Goal: Task Accomplishment & Management: Manage account settings

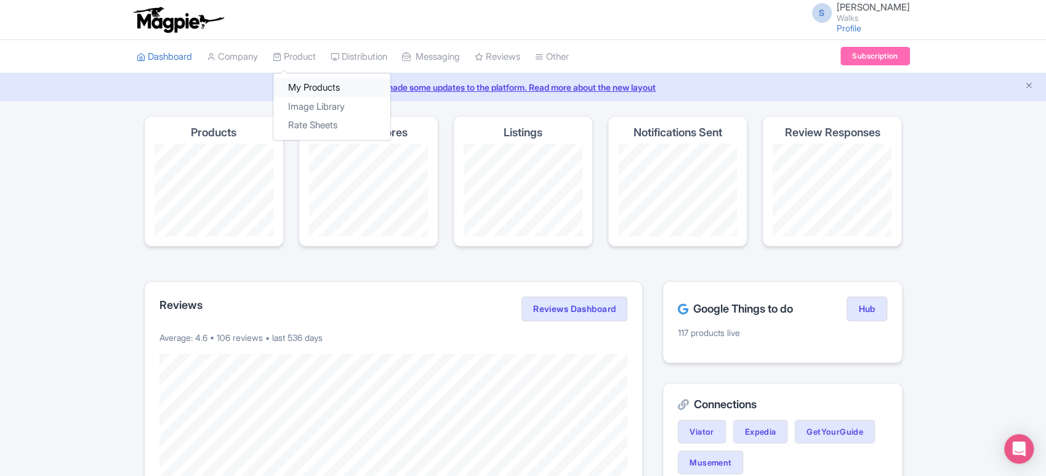
click at [305, 78] on link "My Products" at bounding box center [331, 87] width 117 height 19
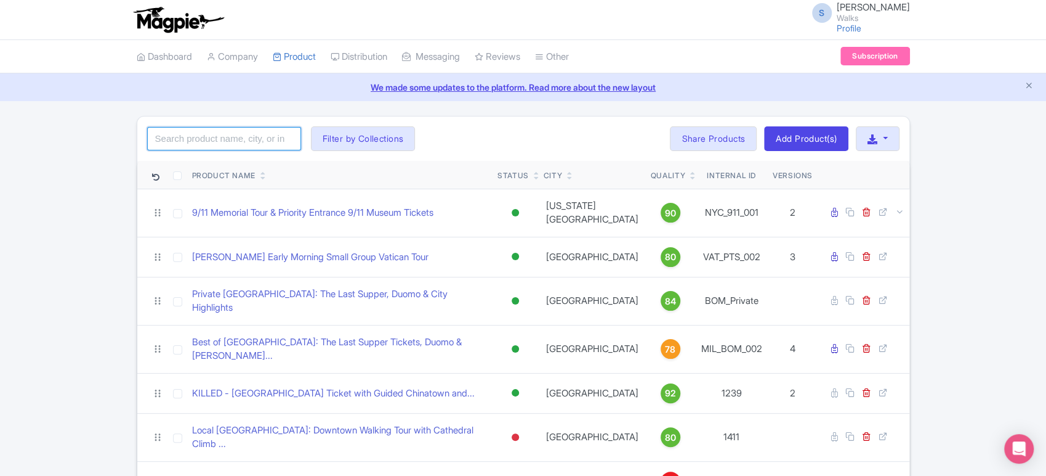
click at [253, 140] on input "search" at bounding box center [224, 138] width 154 height 23
click button "Search" at bounding box center [0, 0] width 0 height 0
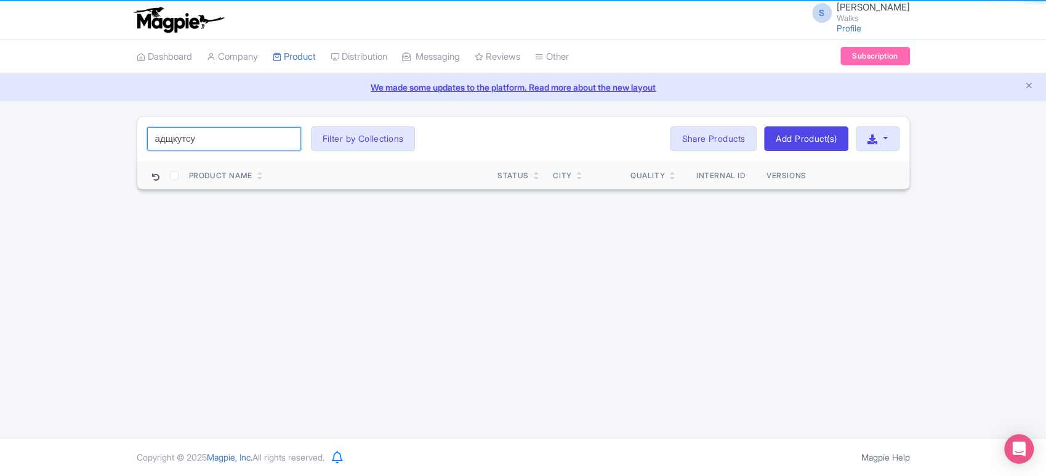
click at [253, 140] on input "адщкутсу" at bounding box center [224, 138] width 154 height 23
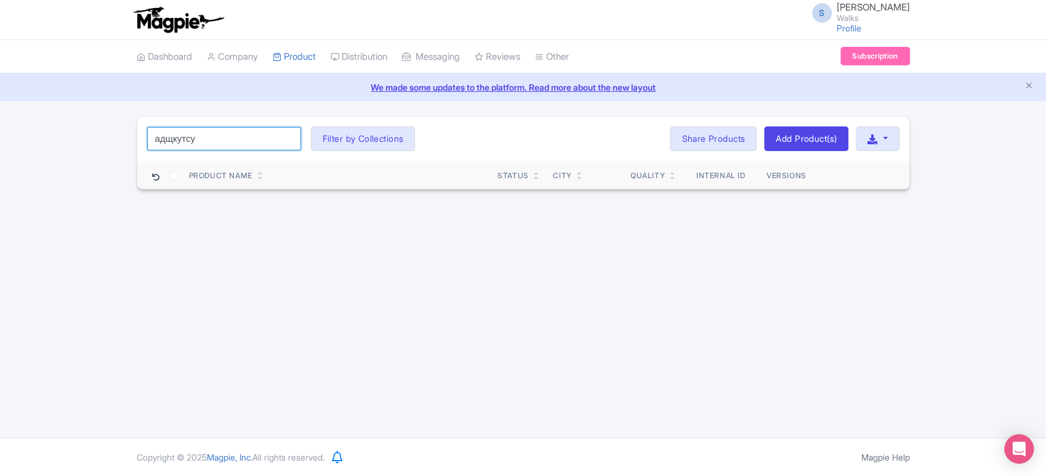
click at [253, 140] on input "адщкутсу" at bounding box center [224, 138] width 154 height 23
type input "florence"
click button "Search" at bounding box center [0, 0] width 0 height 0
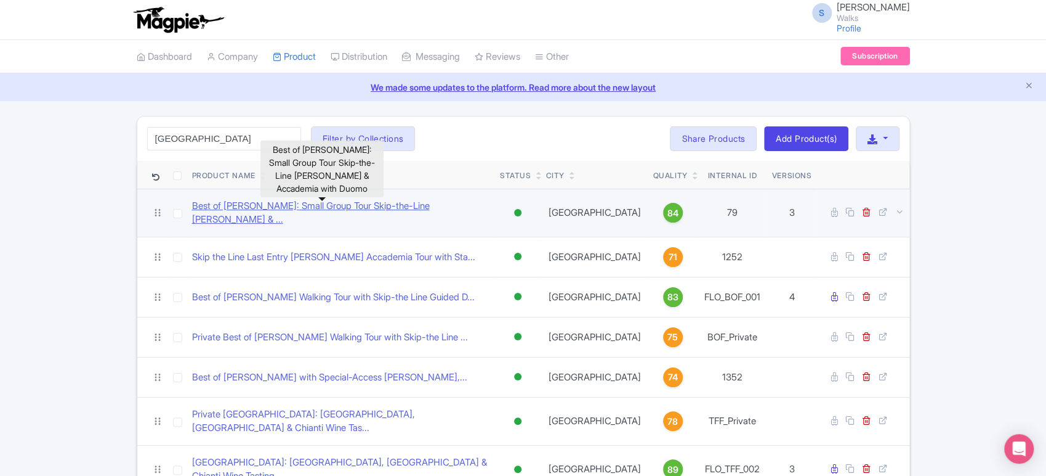
click at [364, 210] on link "Best of Florence: Small Group Tour Skip-the-Line David & ..." at bounding box center [341, 213] width 298 height 28
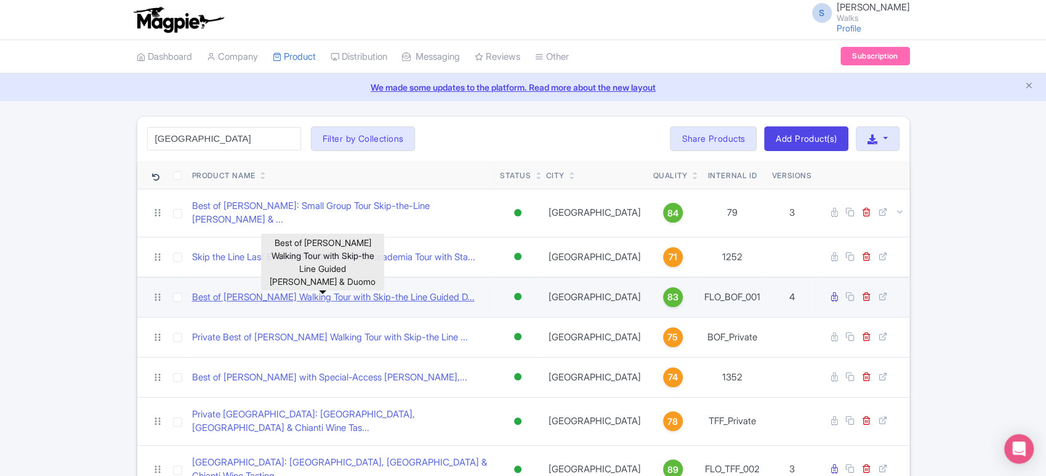
click at [340, 290] on link "Best of Florence Walking Tour with Skip-the Line Guided D..." at bounding box center [333, 297] width 283 height 14
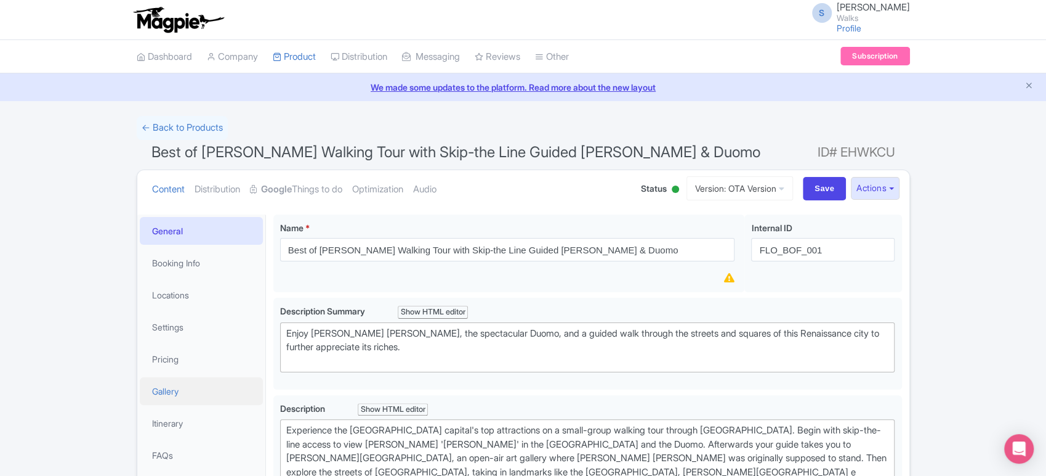
click at [183, 389] on link "Gallery" at bounding box center [201, 391] width 123 height 28
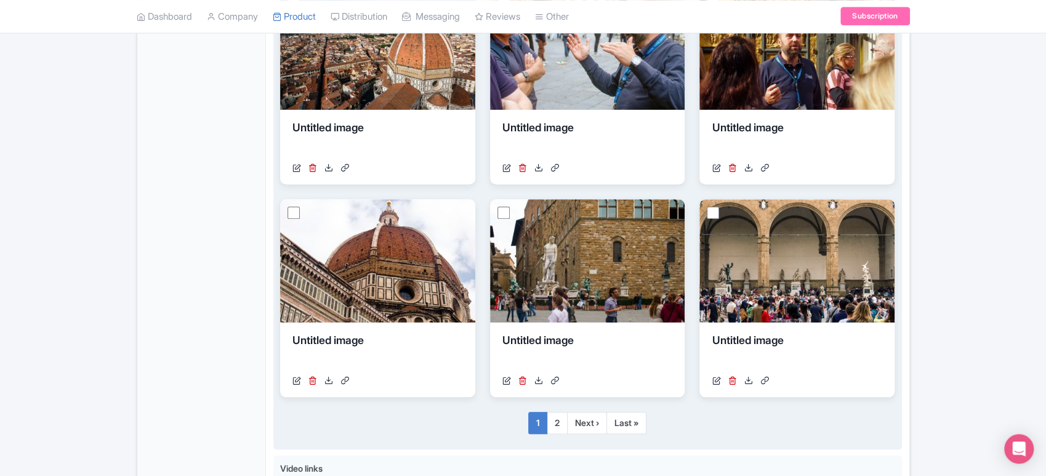
scroll to position [727, 0]
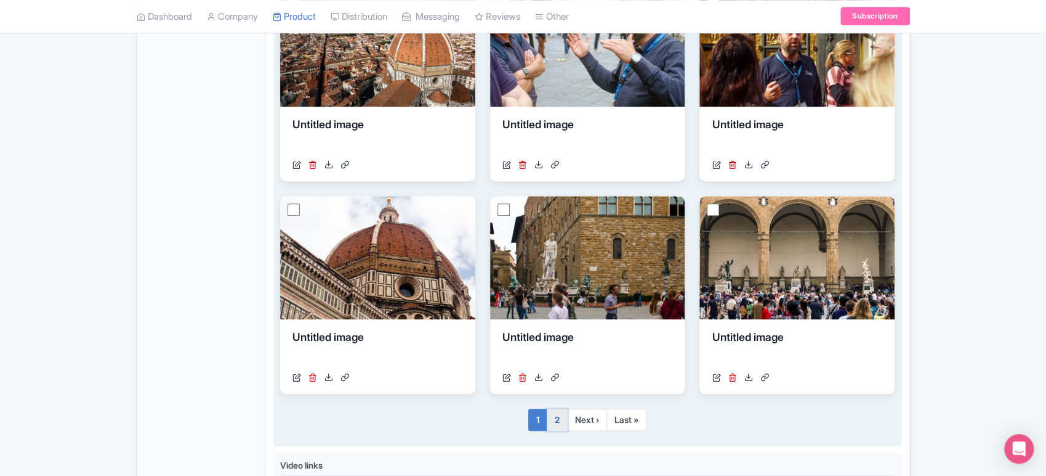
click at [548, 418] on link "2" at bounding box center [557, 419] width 21 height 22
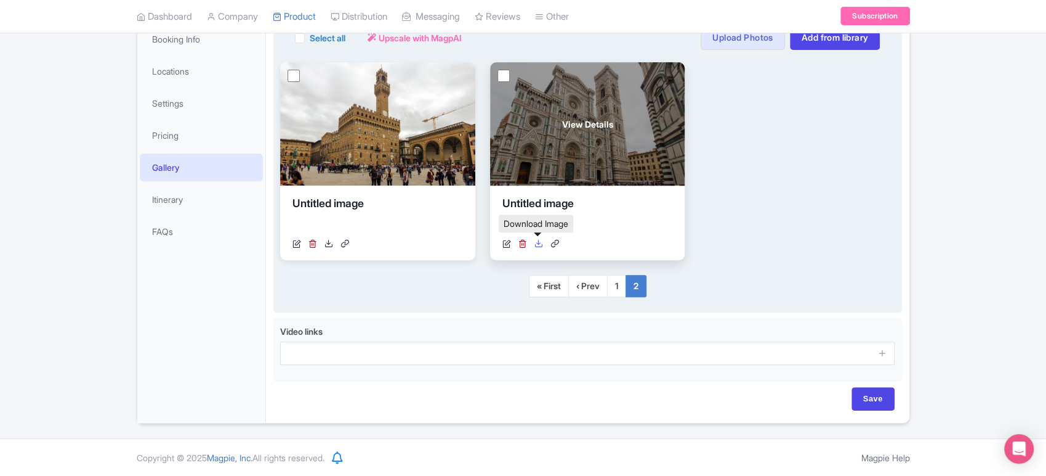
click at [536, 243] on icon at bounding box center [539, 243] width 9 height 9
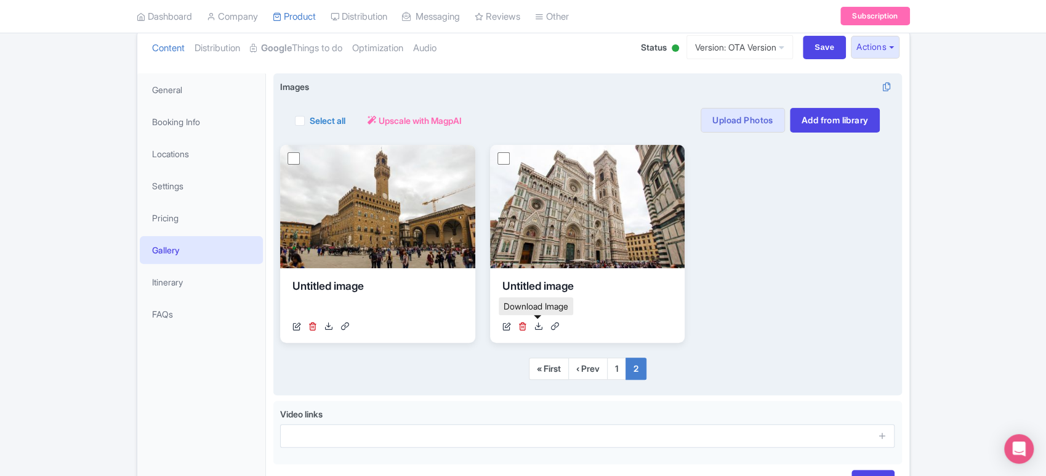
scroll to position [139, 0]
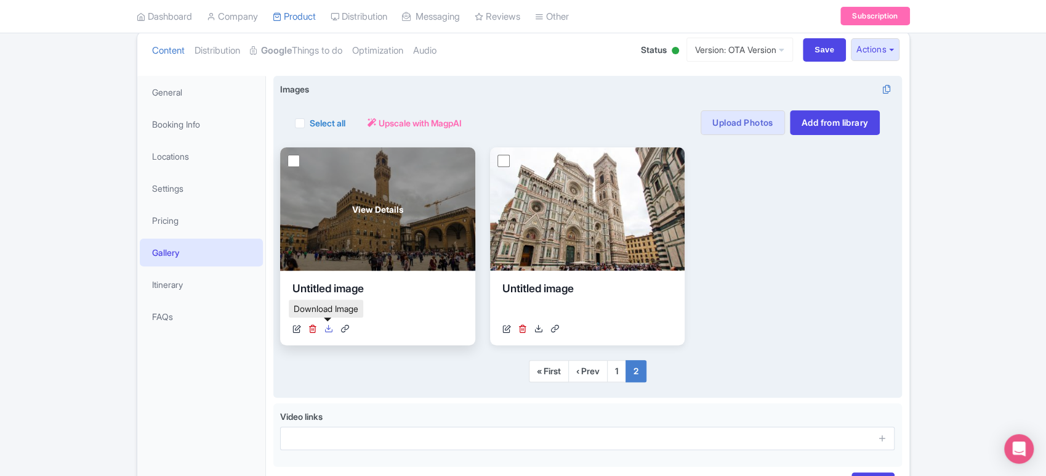
click at [326, 330] on icon at bounding box center [329, 328] width 9 height 9
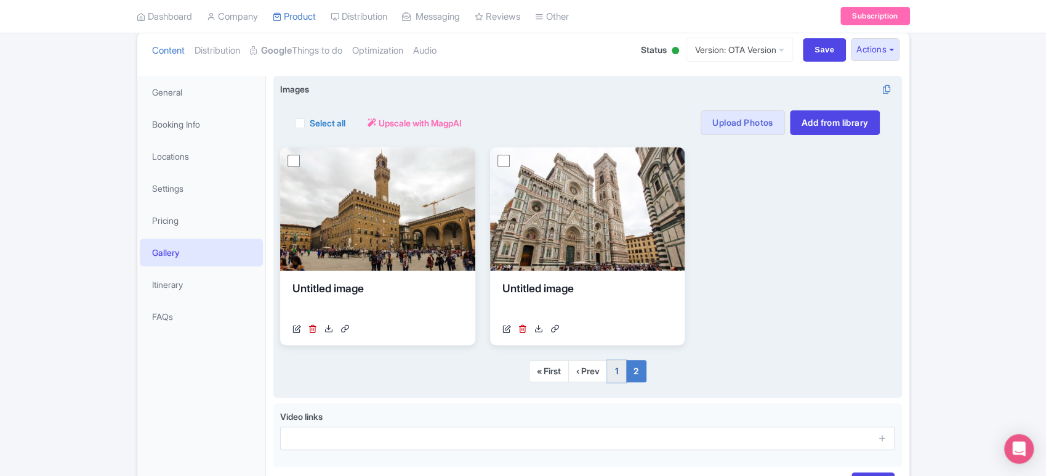
click at [612, 373] on link "1" at bounding box center [616, 371] width 19 height 22
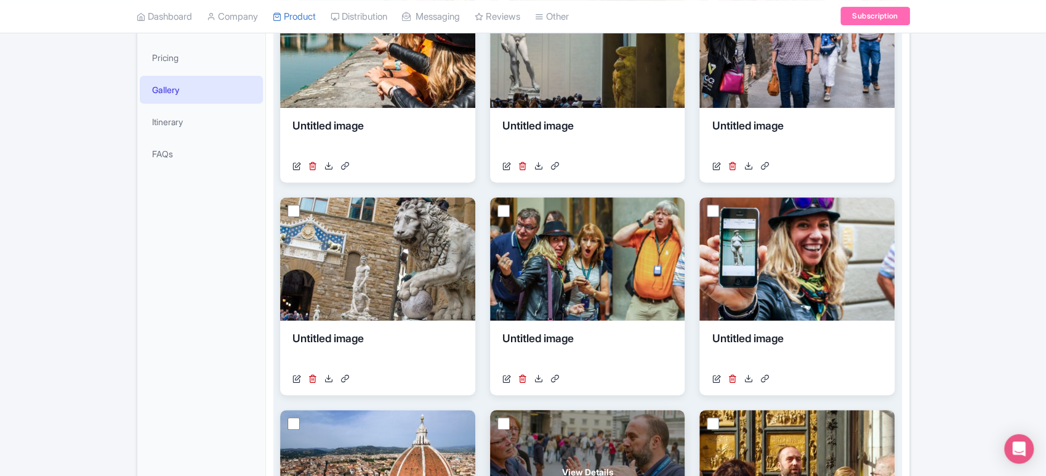
scroll to position [301, 0]
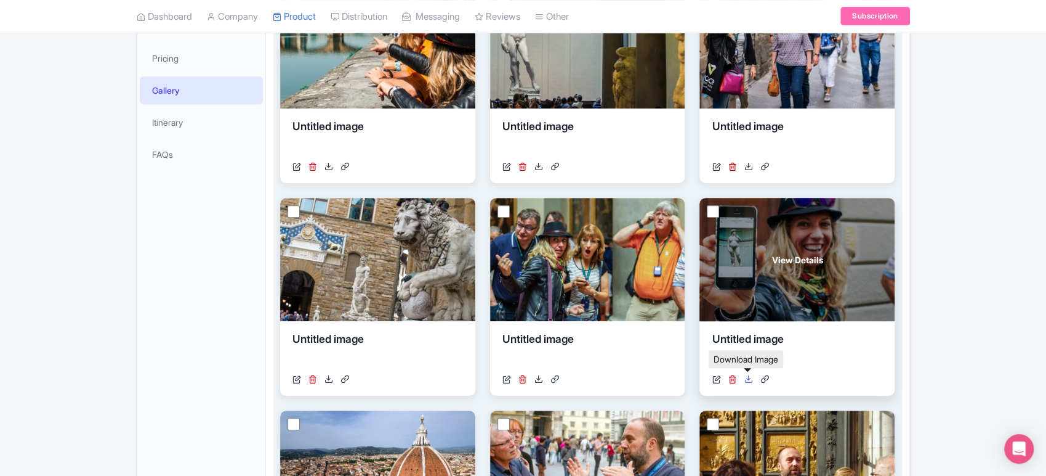
click at [749, 383] on link at bounding box center [748, 379] width 9 height 13
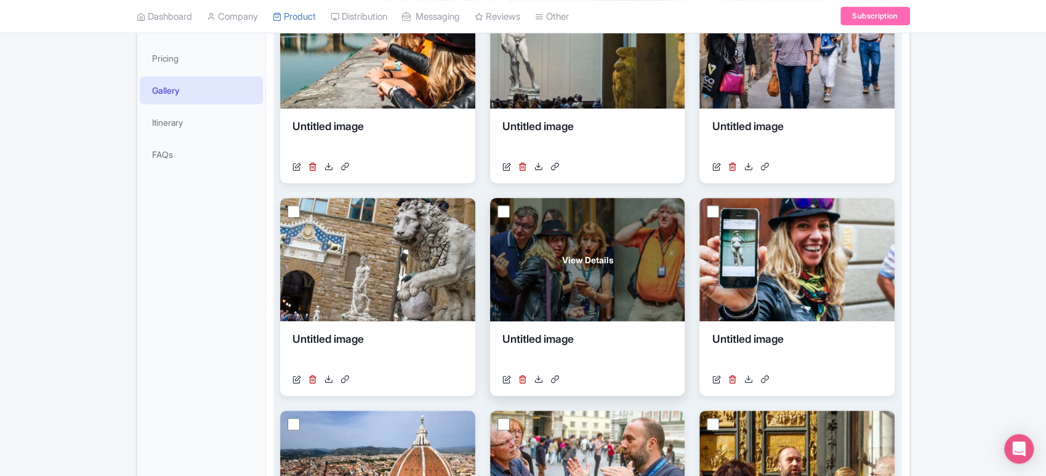
click at [533, 379] on div "http://res.cloudinary.com/hfyvkoyi1/image/upload/v1583833152/z30yqnfowb3kqqnzzm…" at bounding box center [588, 379] width 171 height 13
click at [538, 378] on icon at bounding box center [539, 378] width 9 height 9
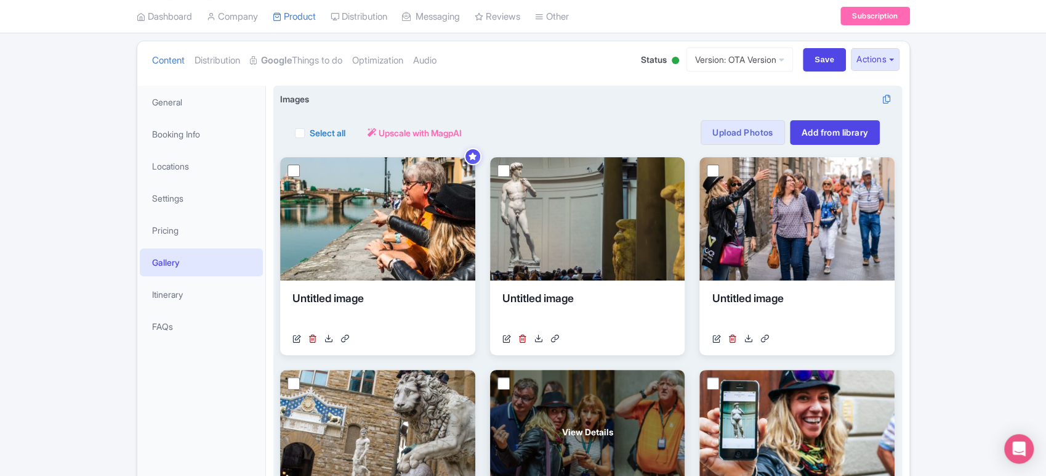
scroll to position [118, 0]
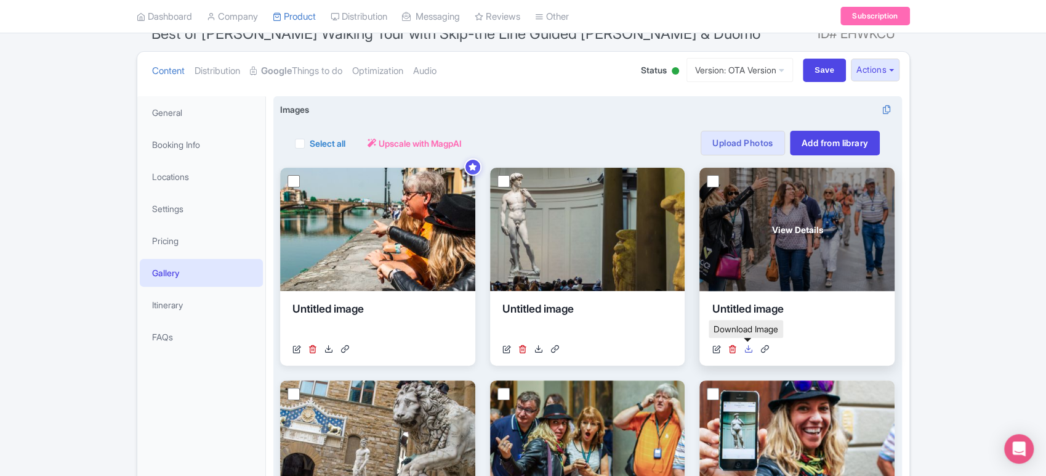
click at [749, 347] on icon at bounding box center [748, 348] width 9 height 9
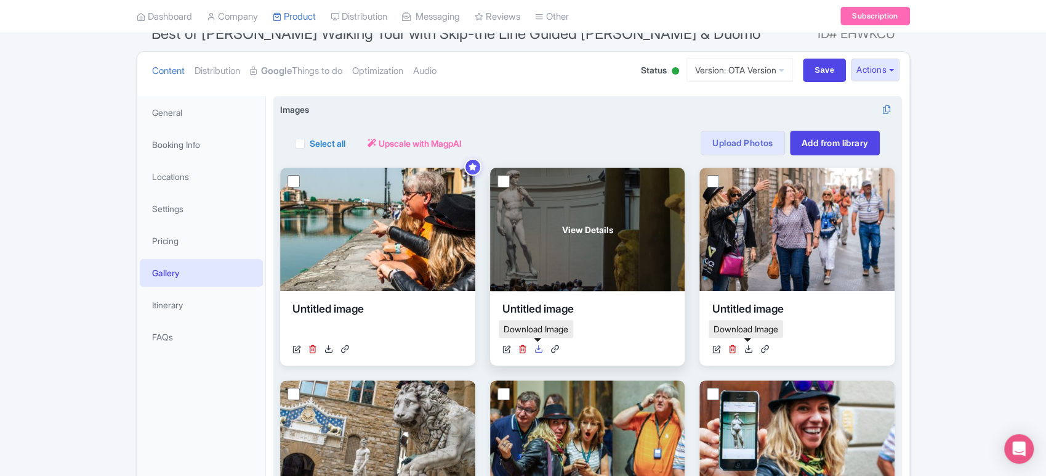
click at [538, 352] on link at bounding box center [539, 348] width 9 height 13
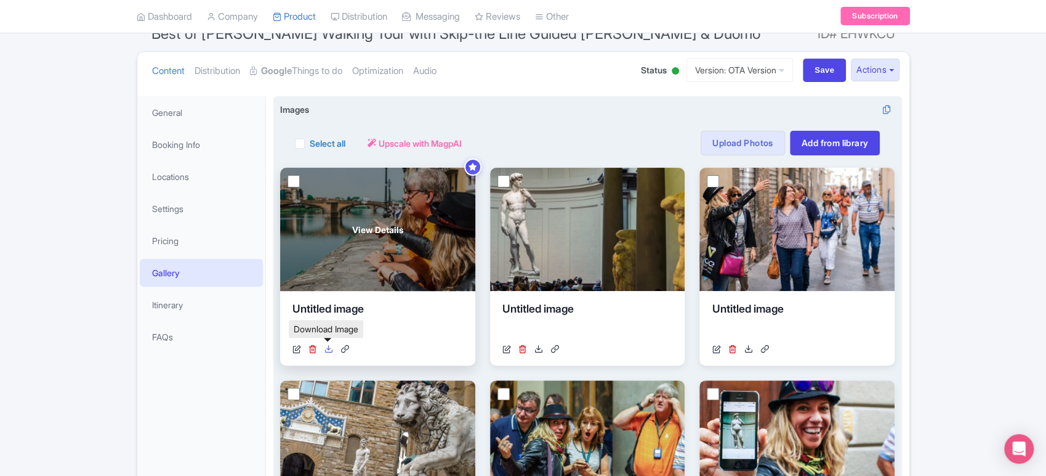
click at [325, 349] on icon at bounding box center [329, 348] width 9 height 9
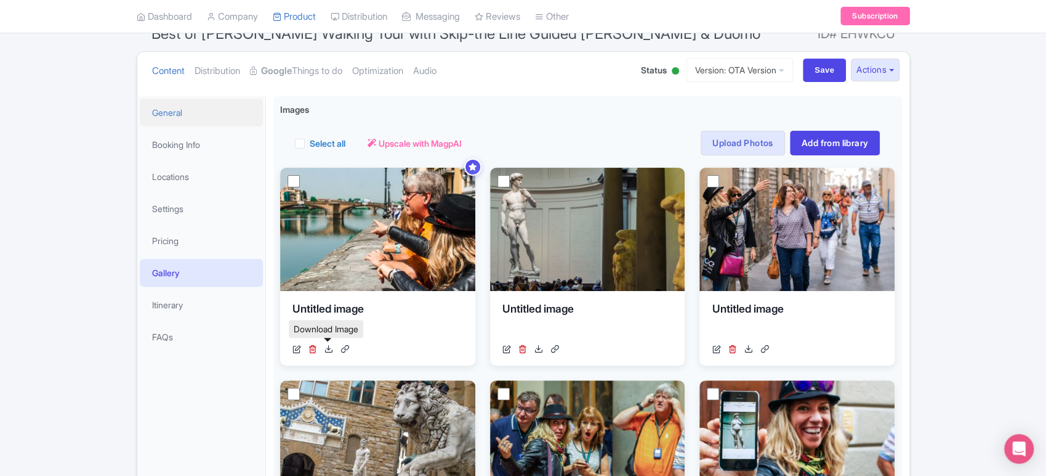
click at [182, 110] on link "General" at bounding box center [201, 113] width 123 height 28
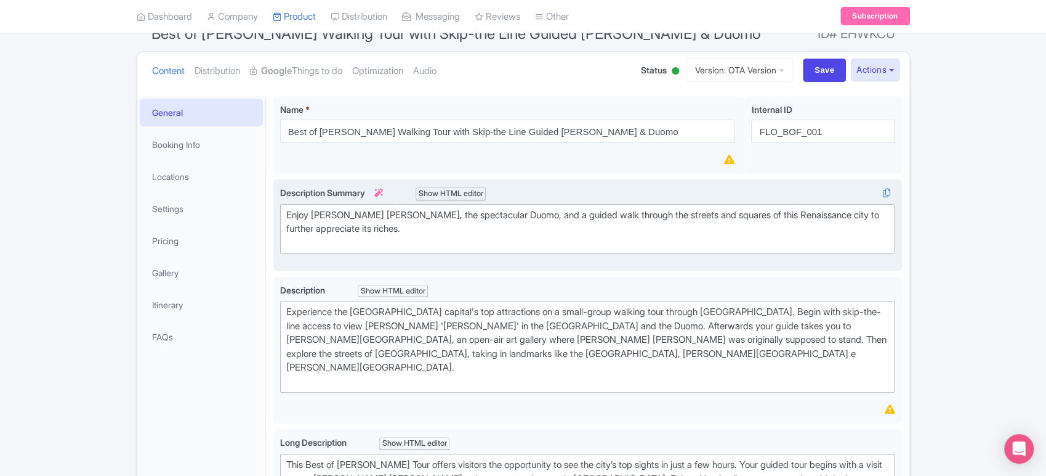
scroll to position [133, 0]
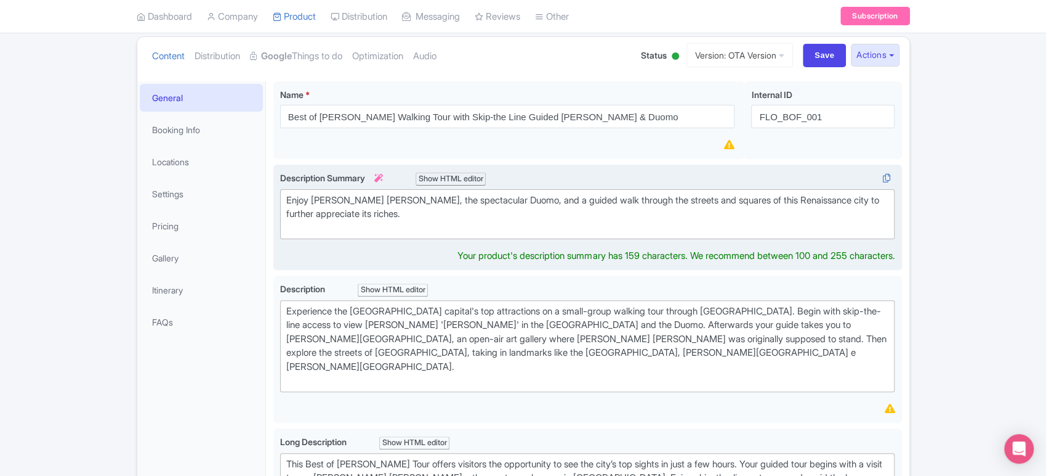
click at [329, 222] on div "Enjoy [PERSON_NAME] [PERSON_NAME], the spectacular Duomo, and a guided walk thr…" at bounding box center [587, 214] width 603 height 42
click at [341, 214] on div "Enjoy [PERSON_NAME] [PERSON_NAME], the spectacular Duomo, and a guided walk thr…" at bounding box center [587, 214] width 603 height 42
click at [341, 214] on div "Enjoy Michelangelo's David, the spectacular Duomo, and a guided walk through th…" at bounding box center [587, 214] width 603 height 42
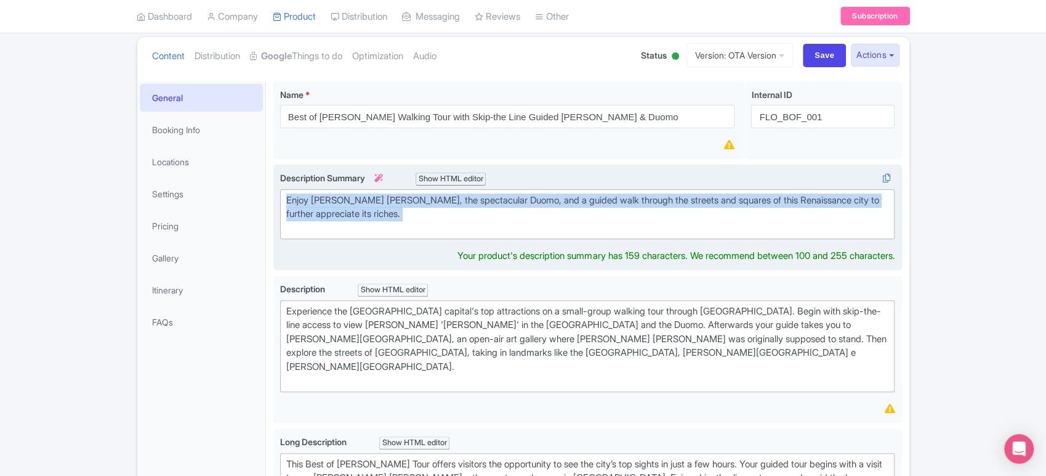
click at [341, 214] on div "Enjoy Michelangelo's David, the spectacular Duomo, and a guided walk through th…" at bounding box center [587, 214] width 603 height 42
type trix-editor "<div>Enjoy Michelangelo's David, the spectacular Duomo, and a guided walk throu…"
copy div "Enjoy Michelangelo's David, the spectacular Duomo, and a guided walk through th…"
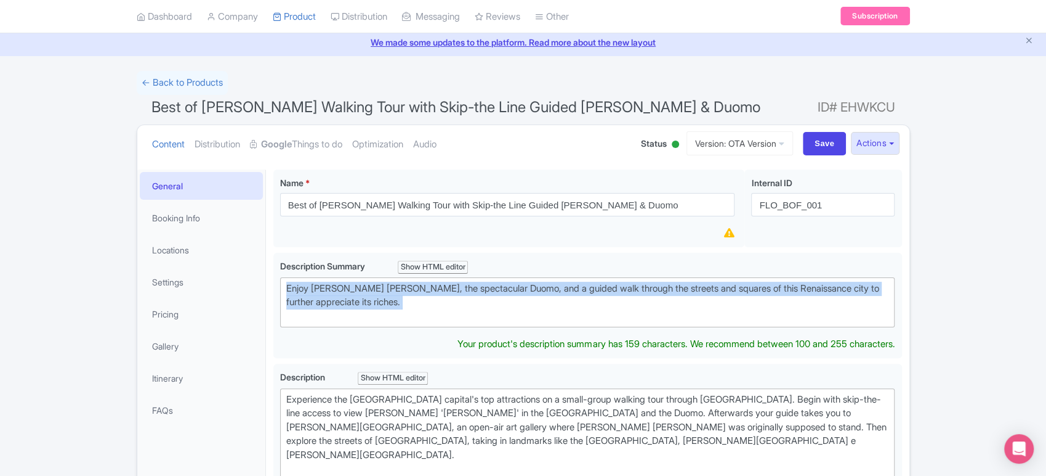
scroll to position [0, 0]
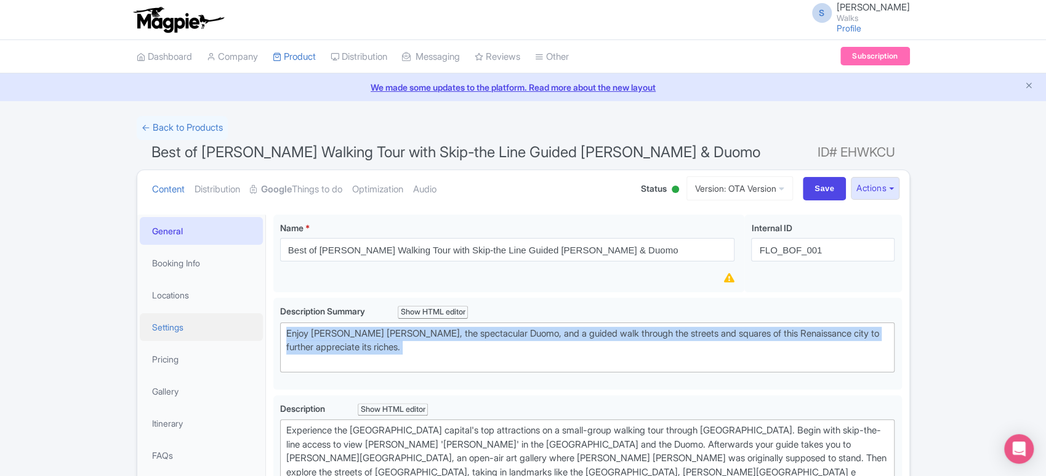
click at [177, 330] on link "Settings" at bounding box center [201, 327] width 123 height 28
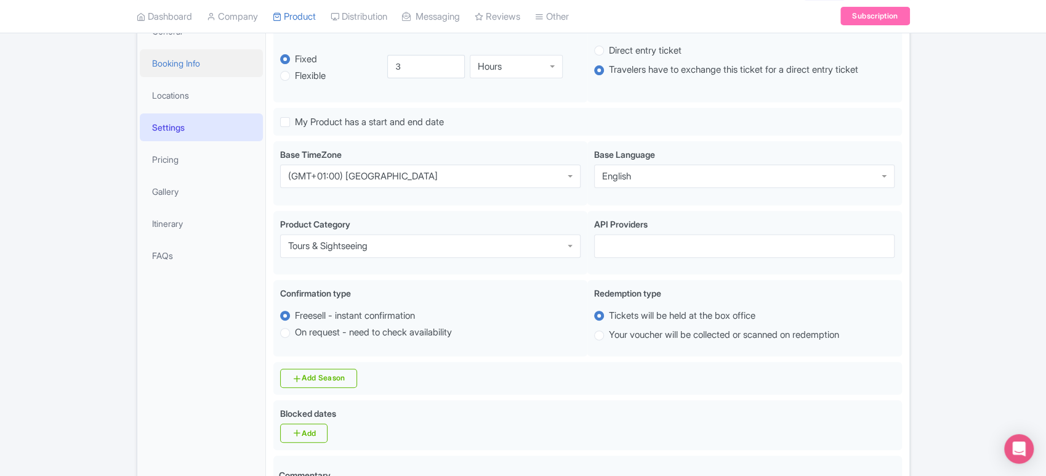
scroll to position [107, 0]
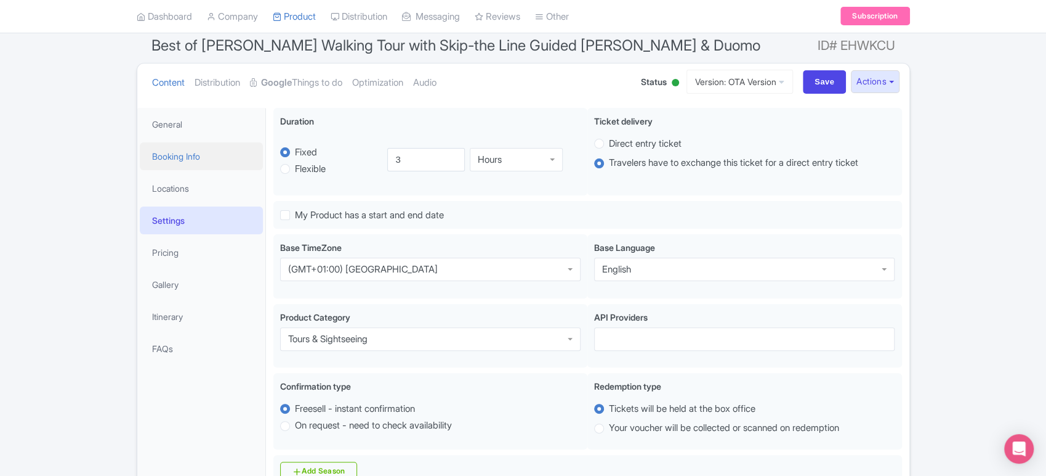
click at [214, 162] on link "Booking Info" at bounding box center [201, 156] width 123 height 28
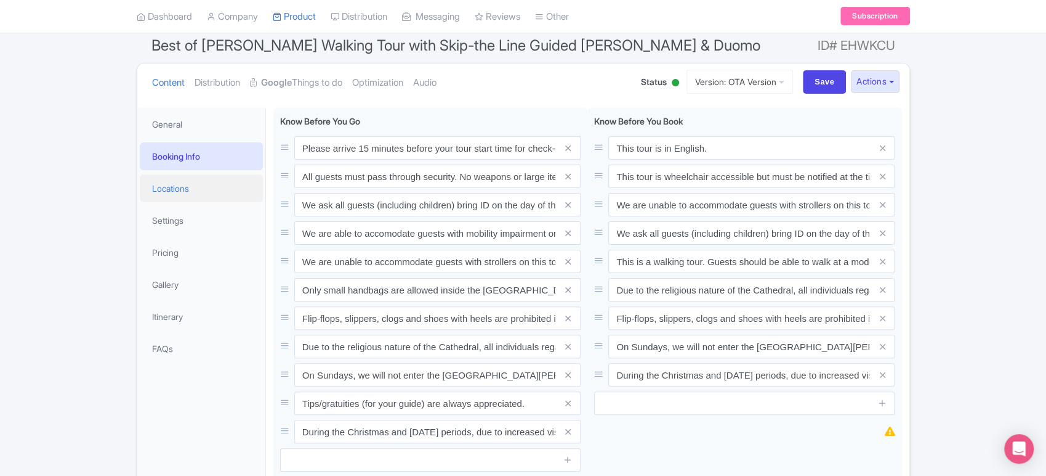
click at [208, 185] on link "Locations" at bounding box center [201, 188] width 123 height 28
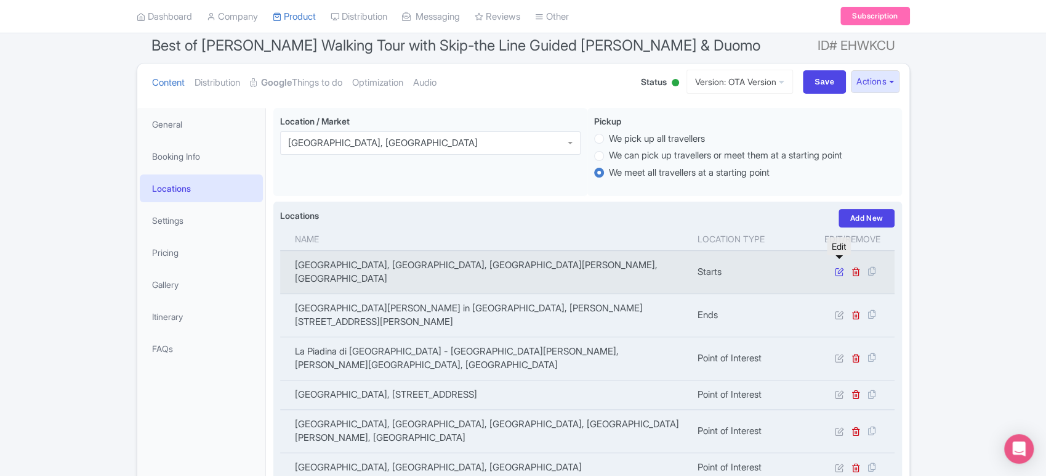
click at [841, 267] on icon at bounding box center [839, 271] width 9 height 9
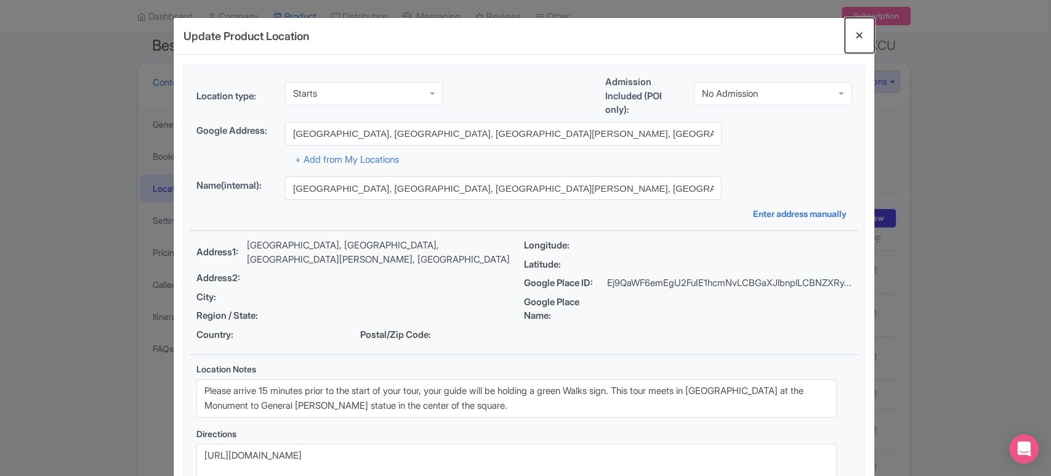
click at [867, 30] on button "Close" at bounding box center [860, 35] width 30 height 35
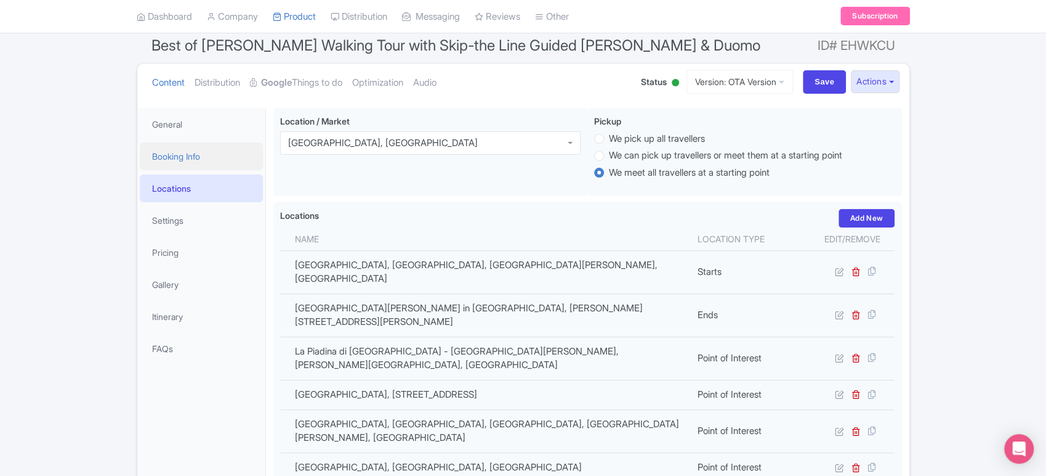
click at [198, 166] on link "Booking Info" at bounding box center [201, 156] width 123 height 28
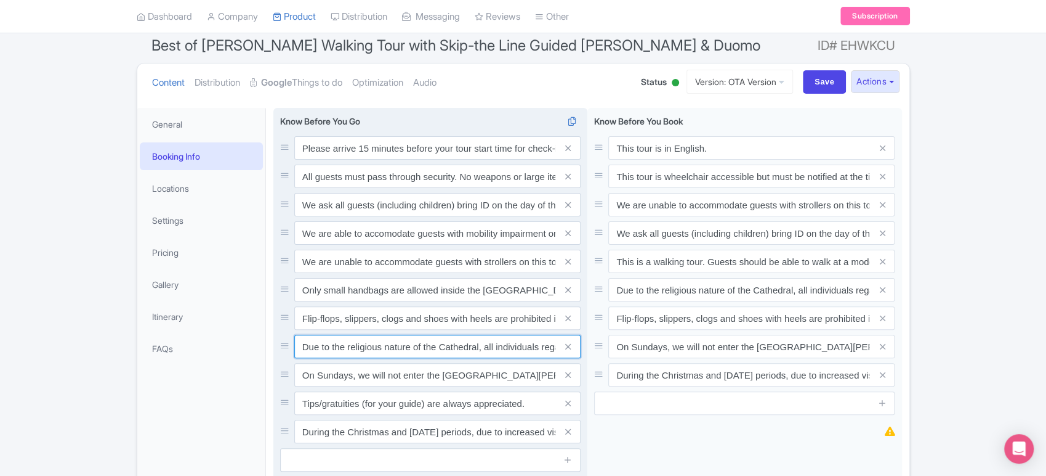
click at [403, 335] on input "Due to the religious nature of the Cathedral, all individuals regardless of gen…" at bounding box center [437, 345] width 286 height 23
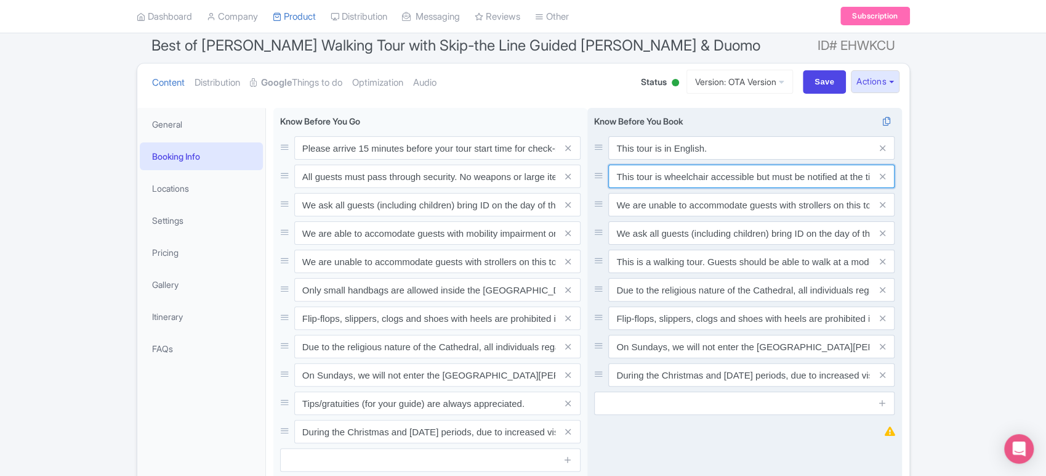
click at [712, 177] on input "This tour is wheelchair accessible but must be notified at the time of booking …" at bounding box center [752, 175] width 286 height 23
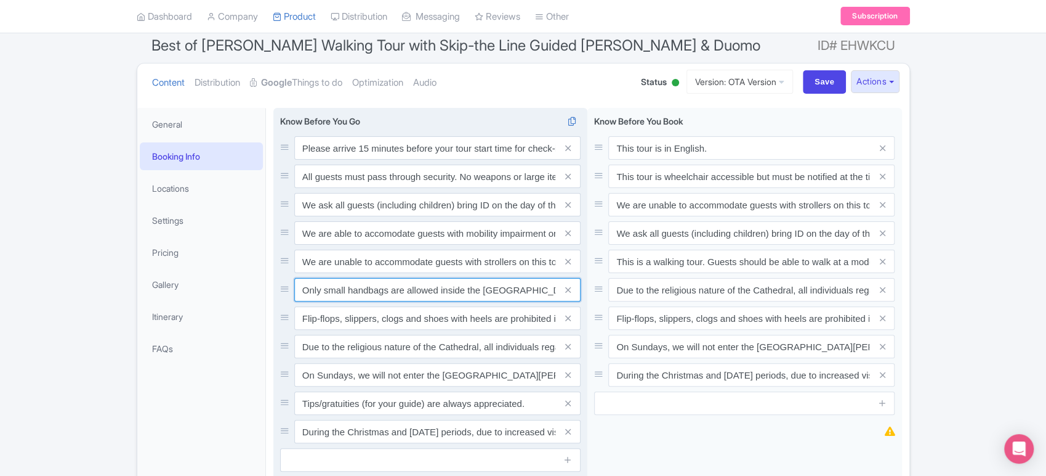
click at [351, 290] on input "Only small handbags are allowed inside the Accademia Museum. There is no bag ch…" at bounding box center [437, 289] width 286 height 23
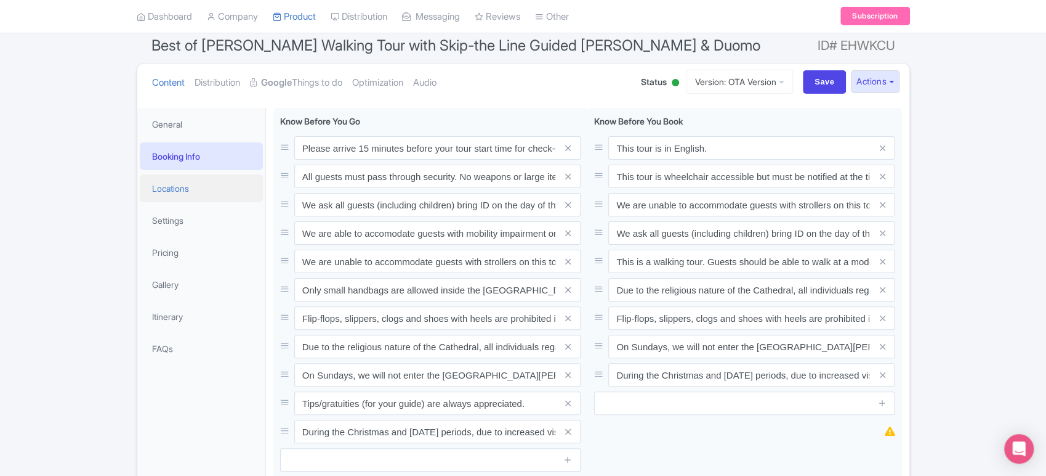
click at [192, 195] on link "Locations" at bounding box center [201, 188] width 123 height 28
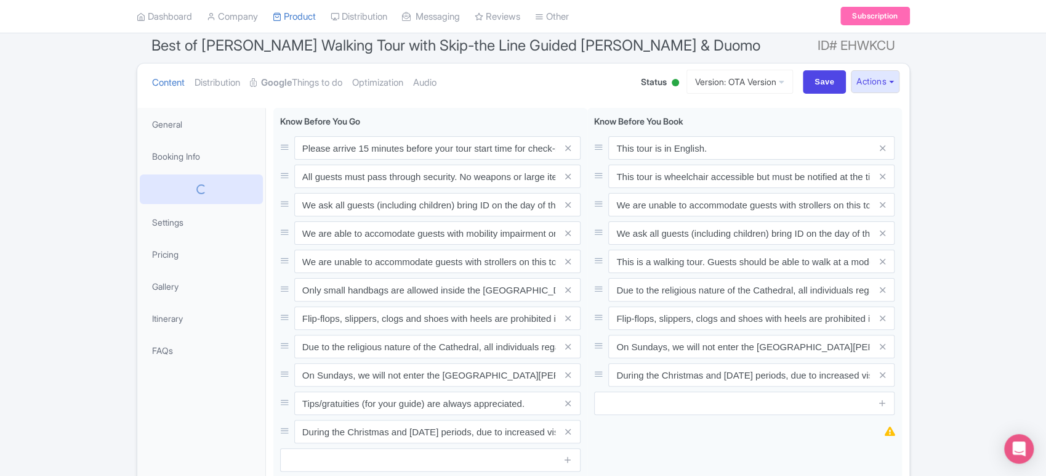
scroll to position [0, 0]
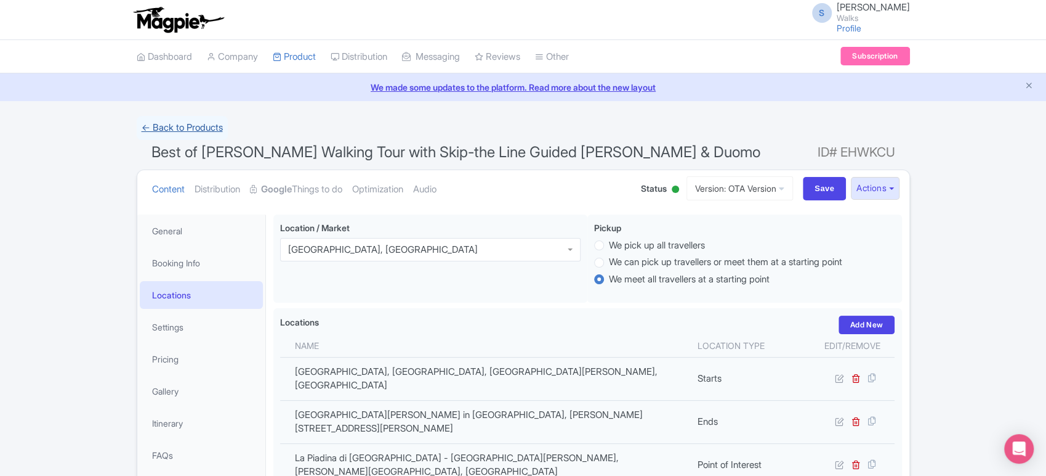
click at [185, 126] on link "← Back to Products" at bounding box center [182, 128] width 91 height 24
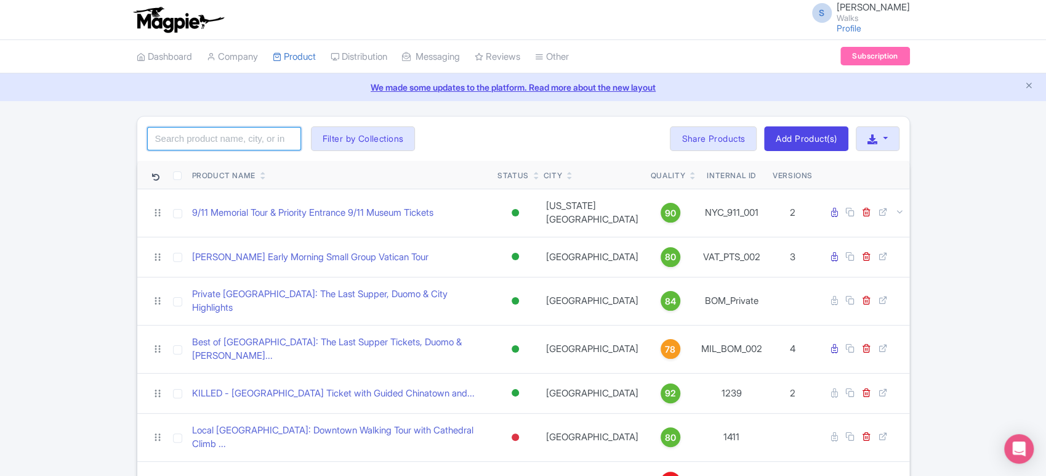
click at [234, 142] on input "search" at bounding box center [224, 138] width 154 height 23
type input "в"
click button "Search" at bounding box center [0, 0] width 0 height 0
type input "david"
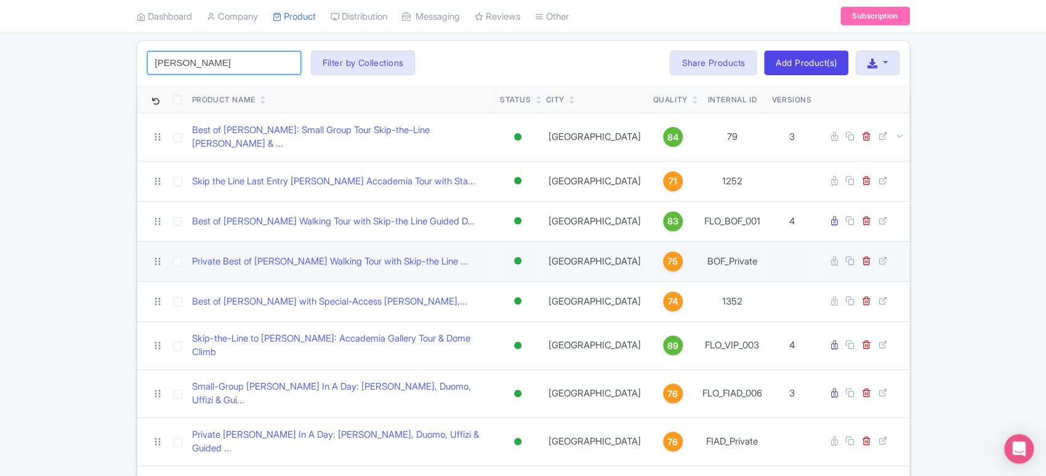
scroll to position [99, 0]
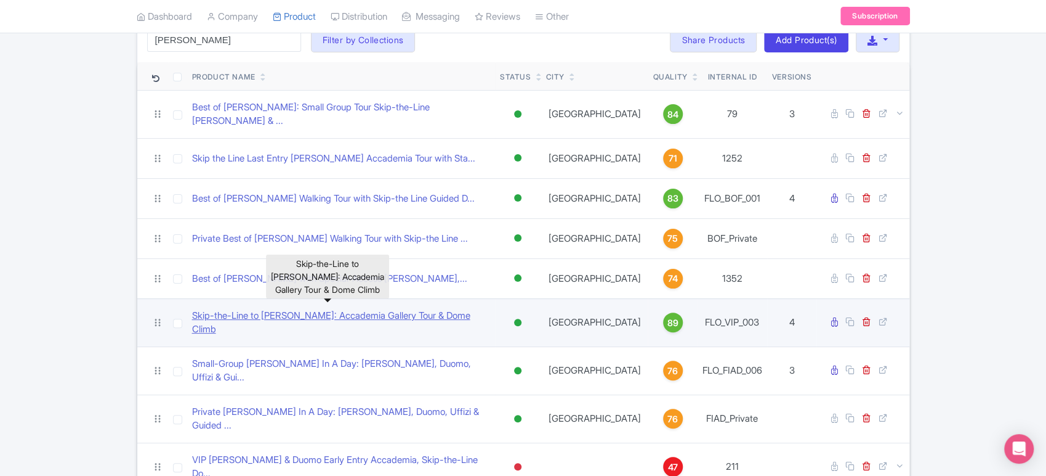
click at [271, 309] on link "Skip-the-Line to David: Accademia Gallery Tour & Dome Climb" at bounding box center [341, 323] width 298 height 28
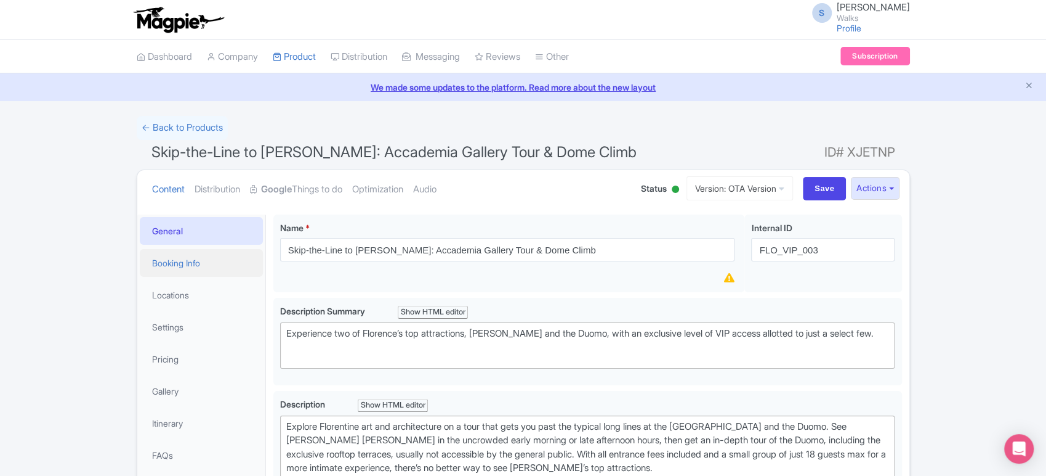
click at [196, 268] on link "Booking Info" at bounding box center [201, 263] width 123 height 28
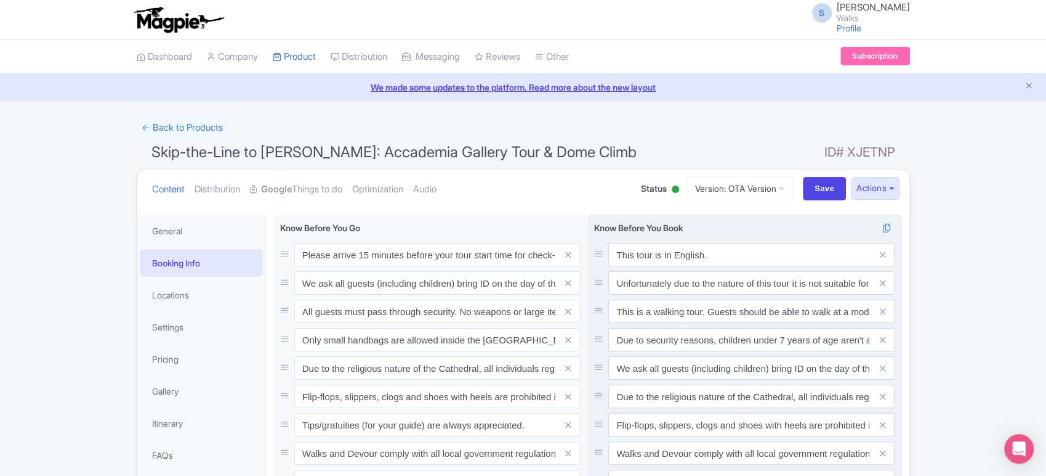
scroll to position [25, 0]
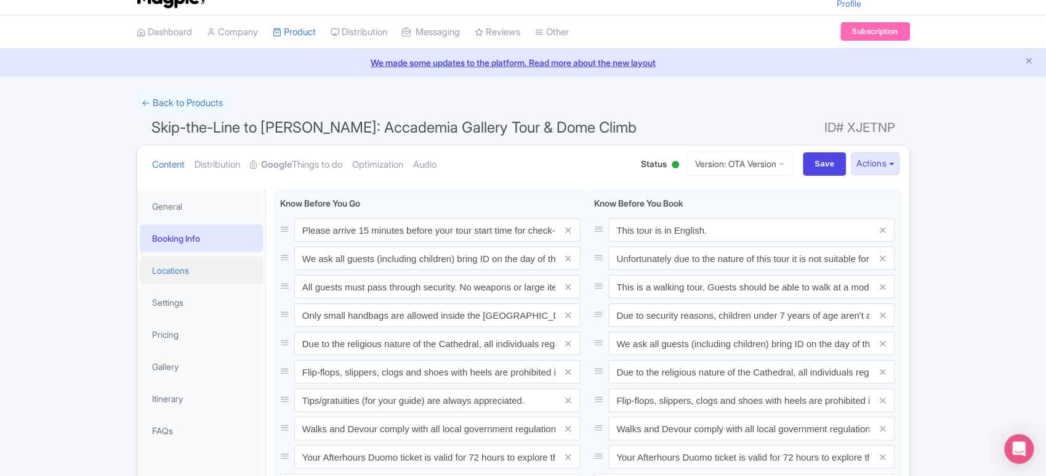
click at [174, 262] on link "Locations" at bounding box center [201, 270] width 123 height 28
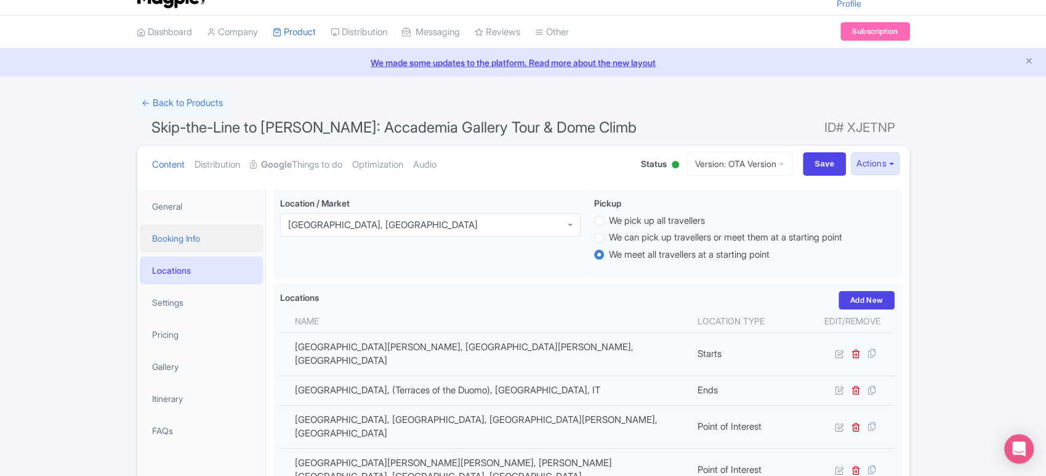
click at [186, 245] on link "Booking Info" at bounding box center [201, 238] width 123 height 28
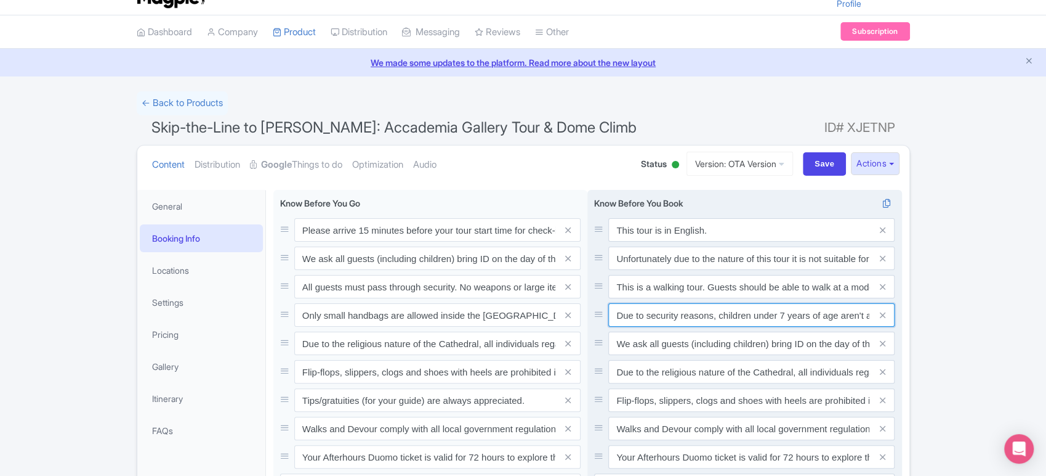
click at [723, 316] on input "Due to security reasons, children under 7 years of age aren't allowed on this t…" at bounding box center [752, 314] width 286 height 23
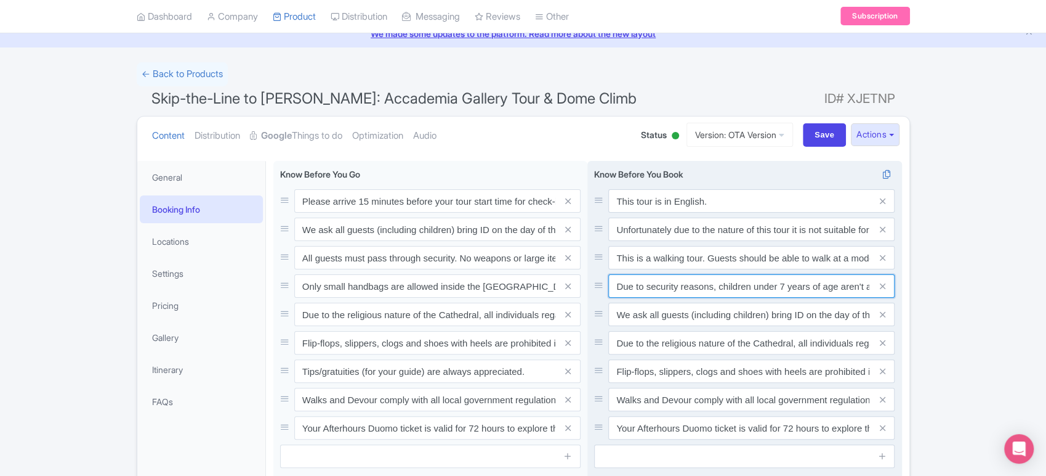
scroll to position [62, 0]
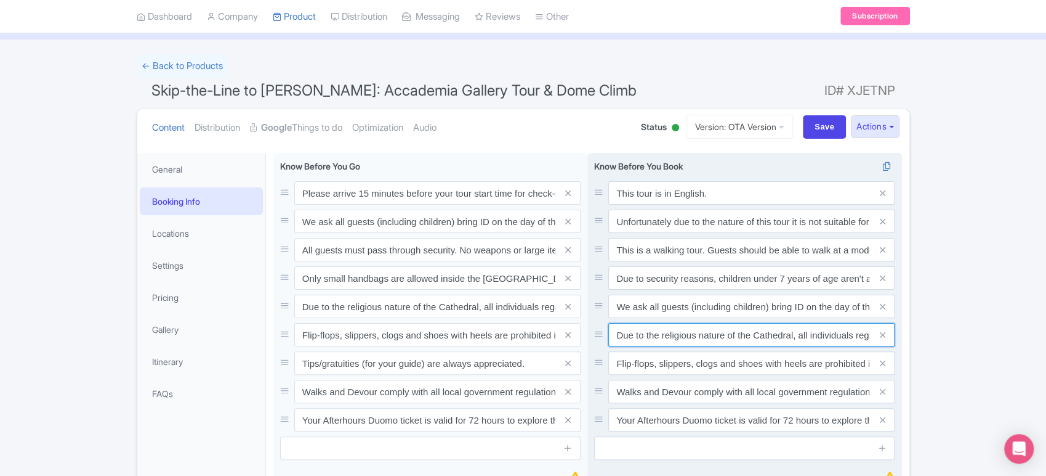
click at [690, 333] on input "Due to the religious nature of the Cathedral, all individuals regardless of gen…" at bounding box center [752, 334] width 286 height 23
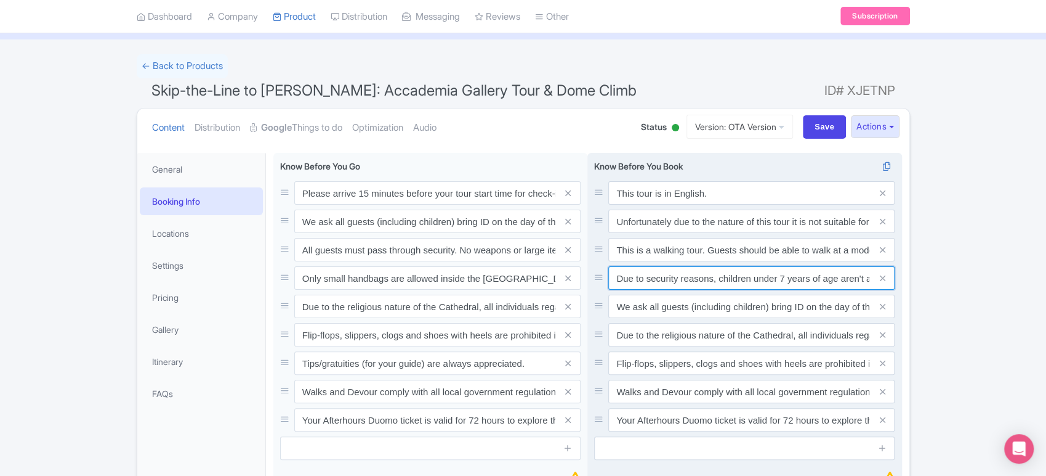
click at [702, 275] on input "Due to security reasons, children under 7 years of age aren't allowed on this t…" at bounding box center [752, 277] width 286 height 23
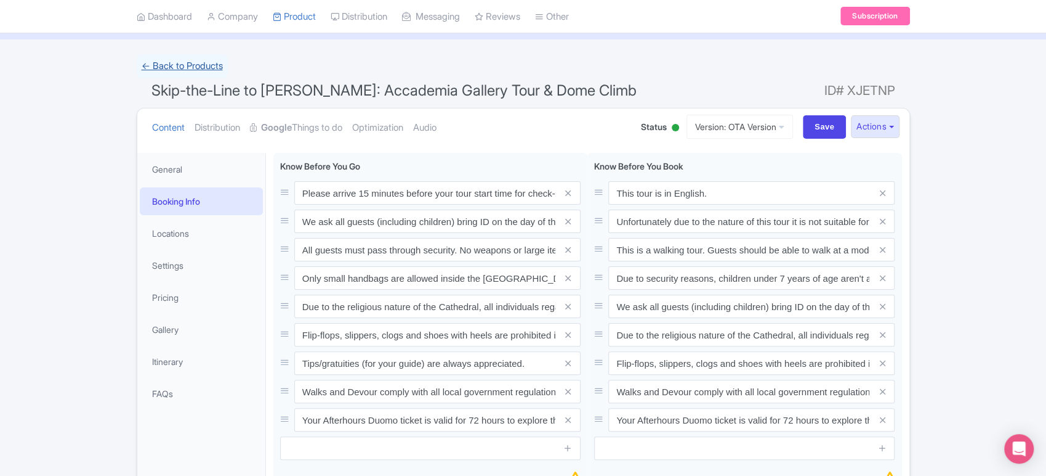
click at [186, 68] on link "← Back to Products" at bounding box center [182, 66] width 91 height 24
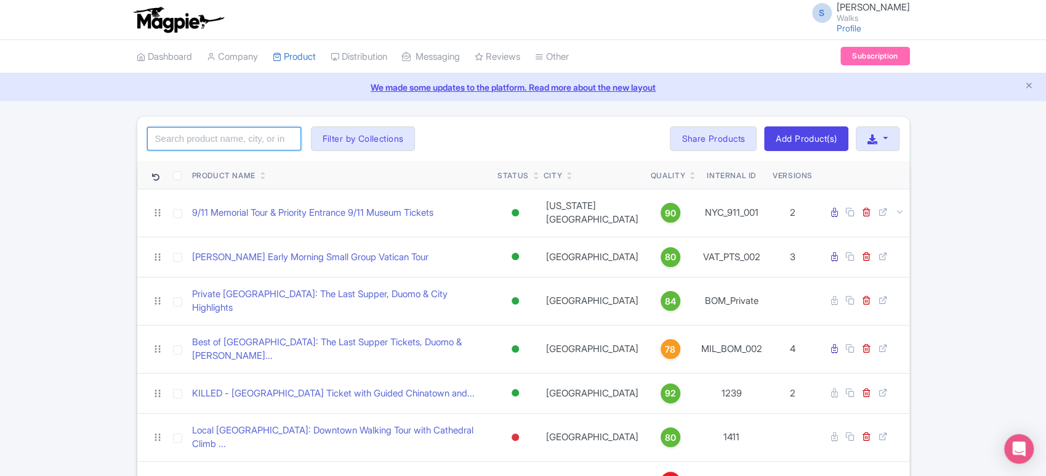
click at [240, 140] on input "search" at bounding box center [224, 138] width 154 height 23
type input "pompeii"
click button "Search" at bounding box center [0, 0] width 0 height 0
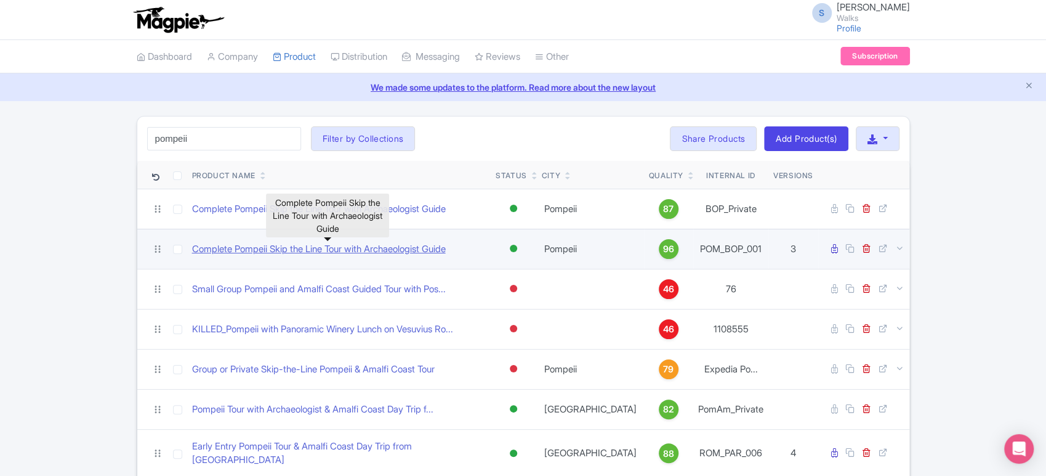
click at [291, 246] on link "Complete Pompeii Skip the Line Tour with Archaeologist Guide" at bounding box center [319, 249] width 254 height 14
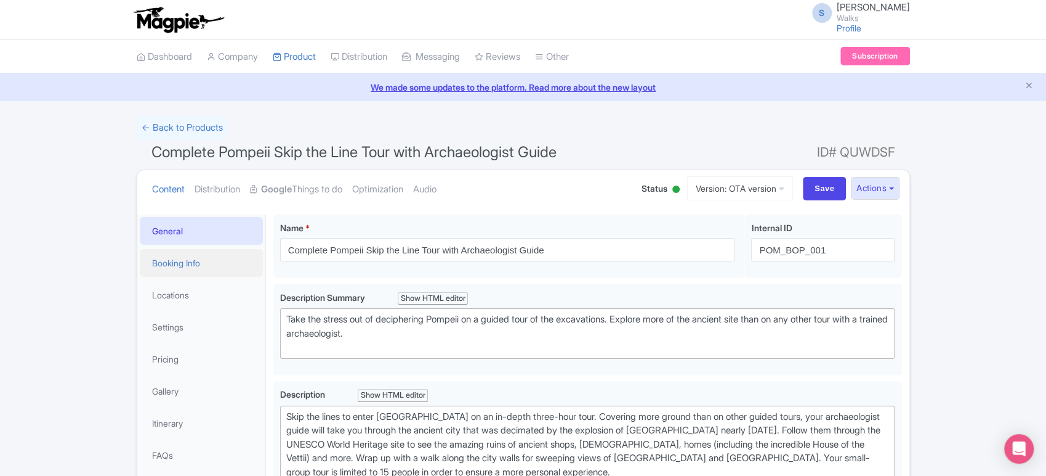
click at [207, 264] on link "Booking Info" at bounding box center [201, 263] width 123 height 28
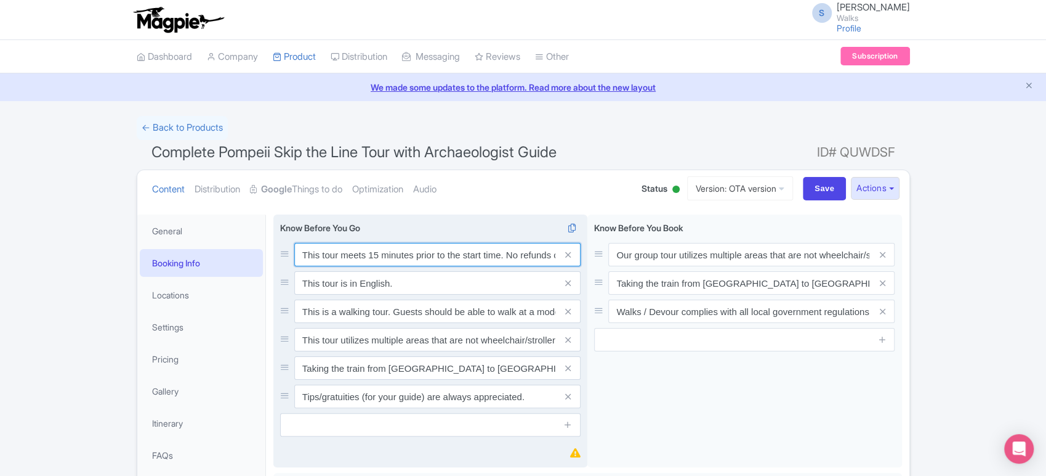
click at [350, 258] on input "This tour meets 15 minutes prior to the start time. No refunds can be provided …" at bounding box center [437, 254] width 286 height 23
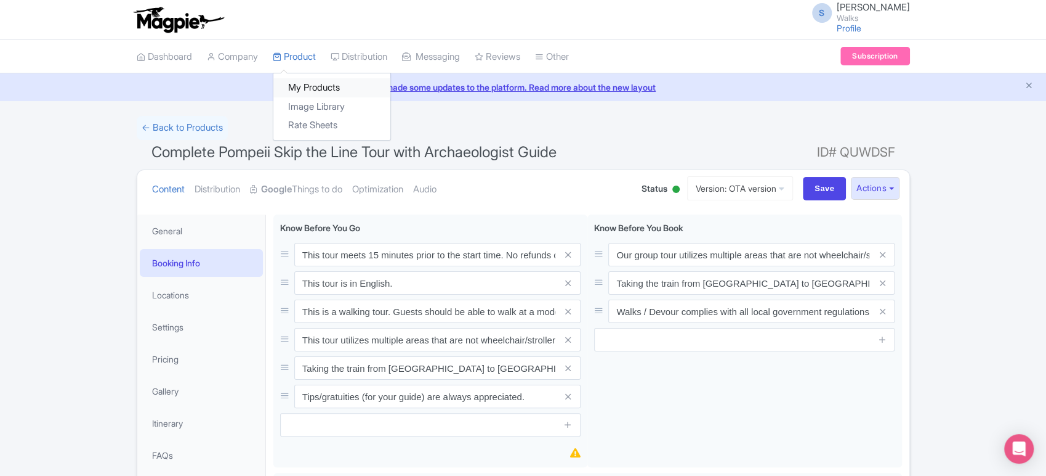
click at [308, 84] on link "My Products" at bounding box center [331, 87] width 117 height 19
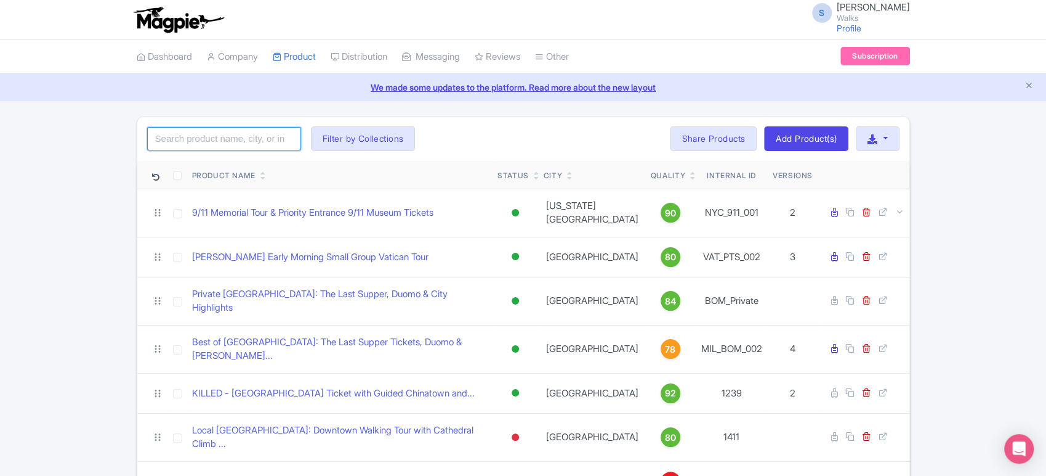
click at [254, 134] on input "search" at bounding box center [224, 138] width 154 height 23
type input "[GEOGRAPHIC_DATA]"
click button "Search" at bounding box center [0, 0] width 0 height 0
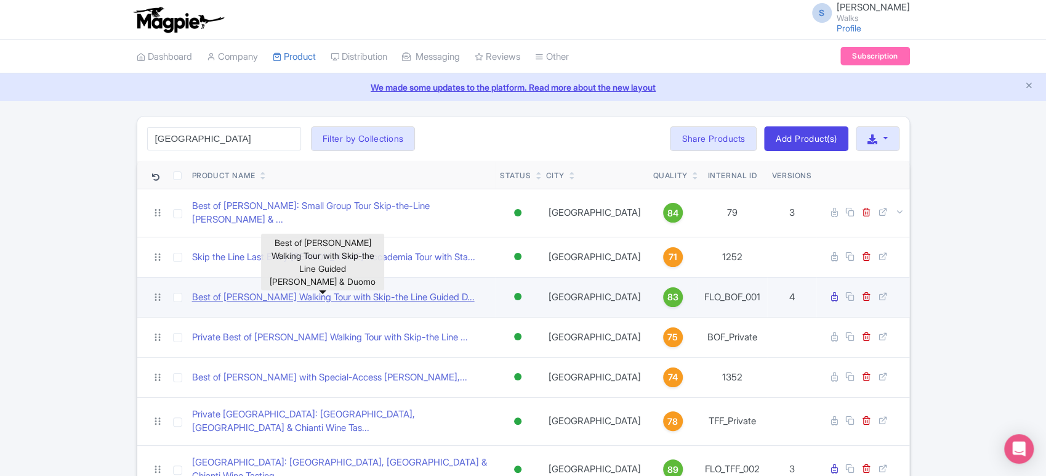
click at [366, 292] on link "Best of [PERSON_NAME] Walking Tour with Skip-the Line Guided D..." at bounding box center [333, 297] width 283 height 14
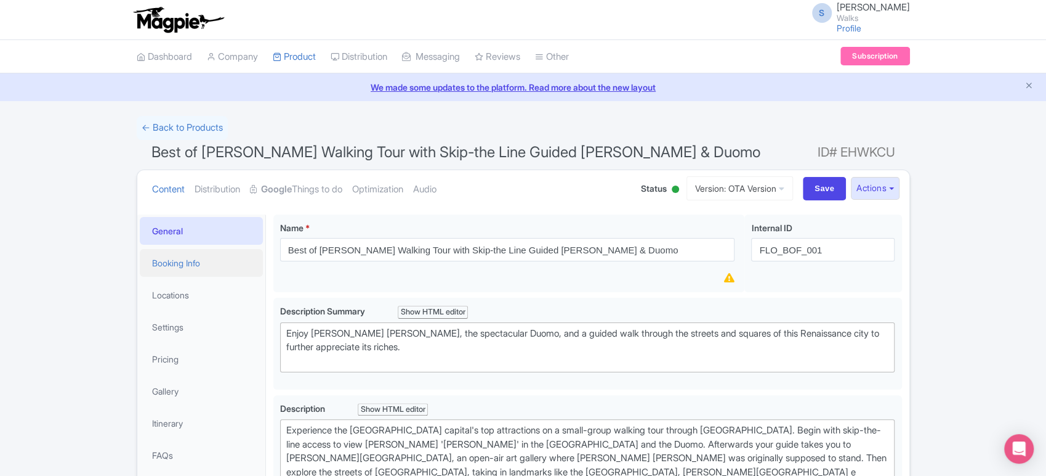
click at [169, 265] on link "Booking Info" at bounding box center [201, 263] width 123 height 28
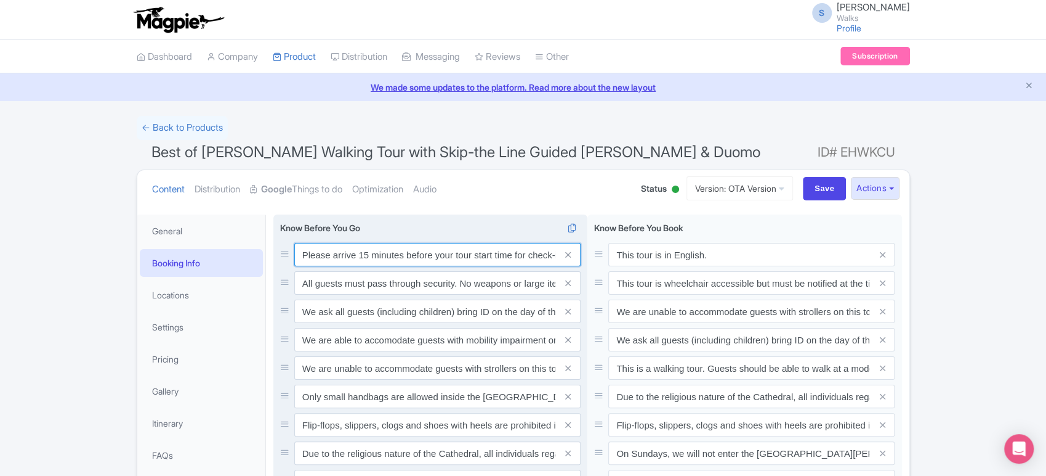
click at [515, 256] on input "Please arrive 15 minutes before your tour start time for check-in. Out of court…" at bounding box center [437, 254] width 286 height 23
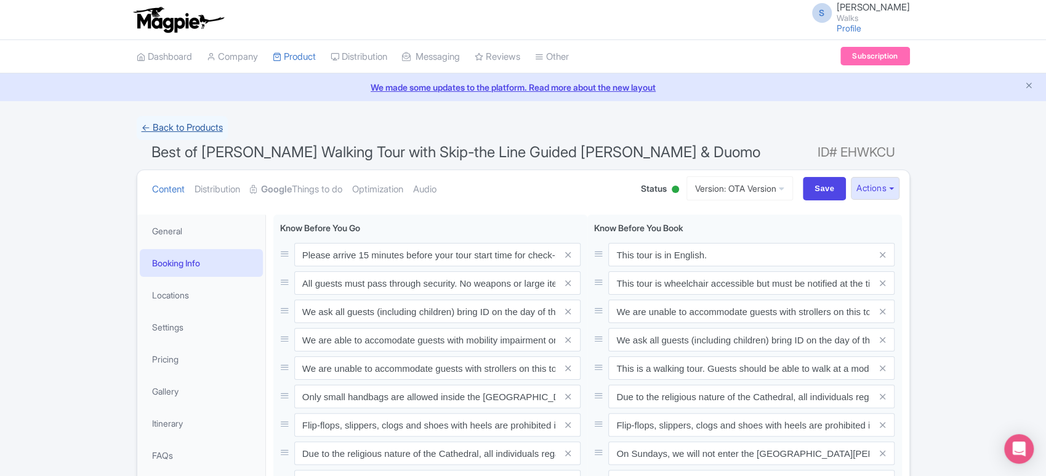
click at [180, 127] on link "← Back to Products" at bounding box center [182, 128] width 91 height 24
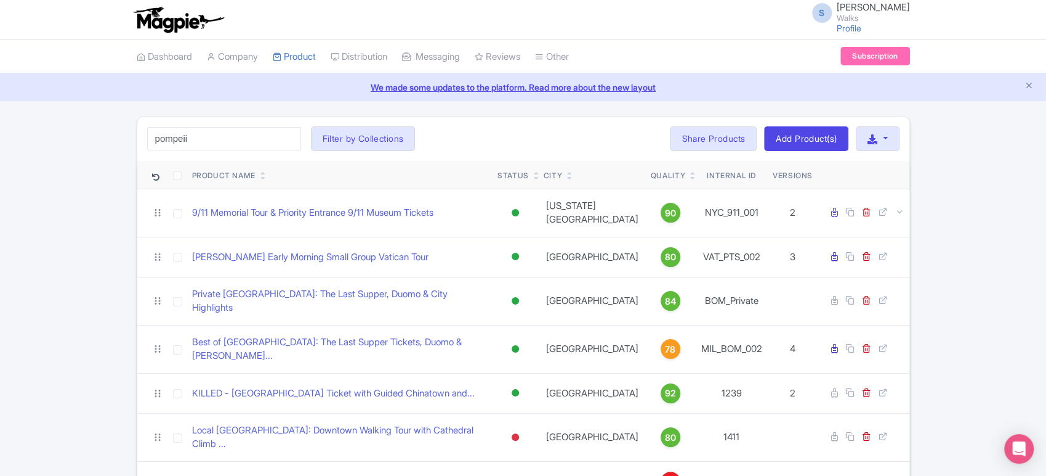
type input "pompeii"
click button "Search" at bounding box center [0, 0] width 0 height 0
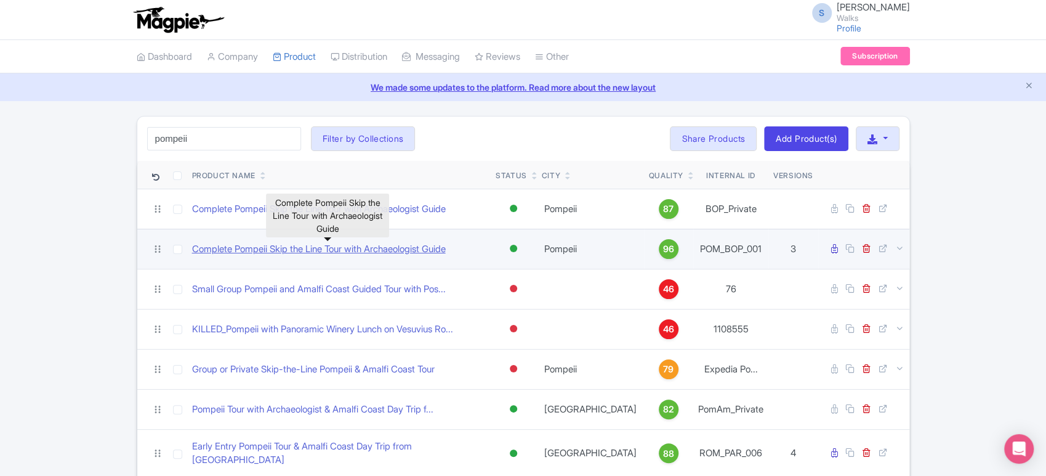
click at [336, 245] on link "Complete Pompeii Skip the Line Tour with Archaeologist Guide" at bounding box center [319, 249] width 254 height 14
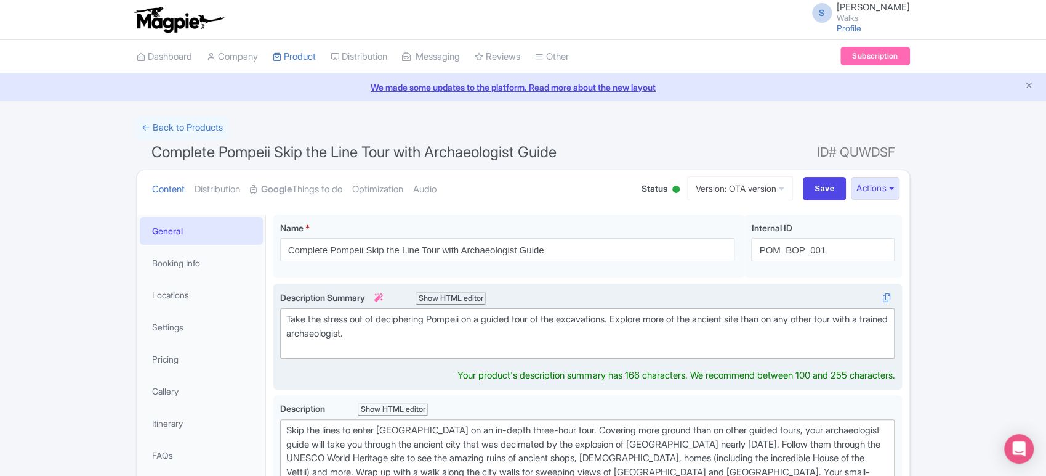
click at [411, 331] on div "Take the stress out of deciphering Pompeii on a guided tour of the excavations.…" at bounding box center [587, 333] width 603 height 42
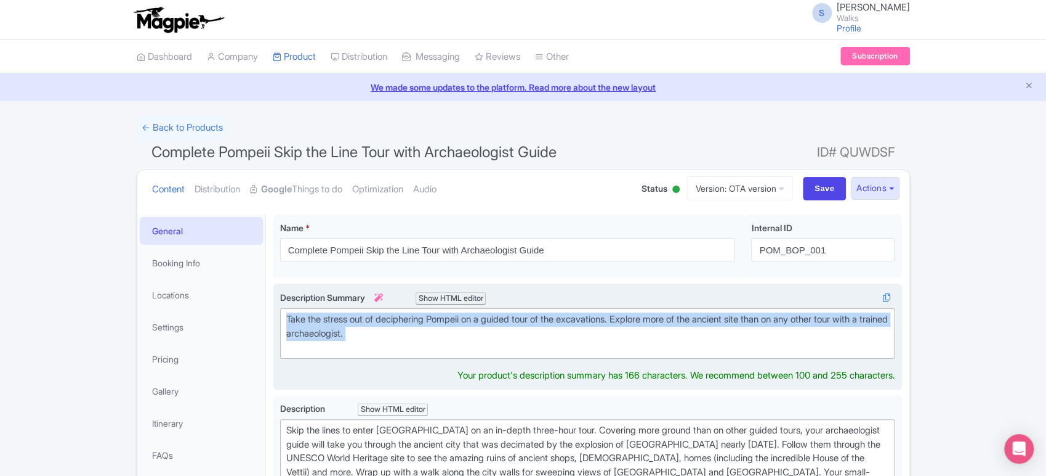
click at [411, 331] on div "Take the stress out of deciphering Pompeii on a guided tour of the excavations.…" at bounding box center [587, 333] width 603 height 42
type trix-editor "<div>Take the stress out of deciphering Pompeii on a guided tour of the excavat…"
copy div "Take the stress out of deciphering Pompeii on a guided tour of the excavations.…"
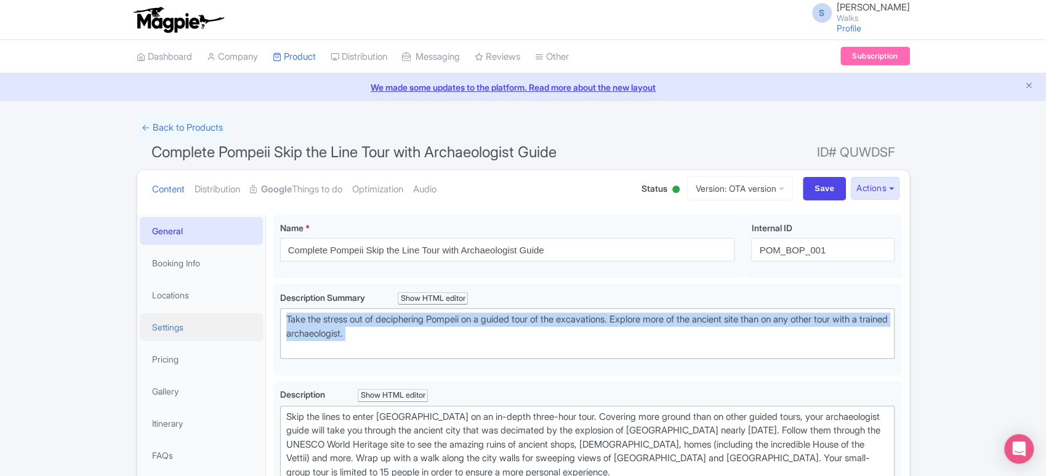
click at [192, 326] on link "Settings" at bounding box center [201, 327] width 123 height 28
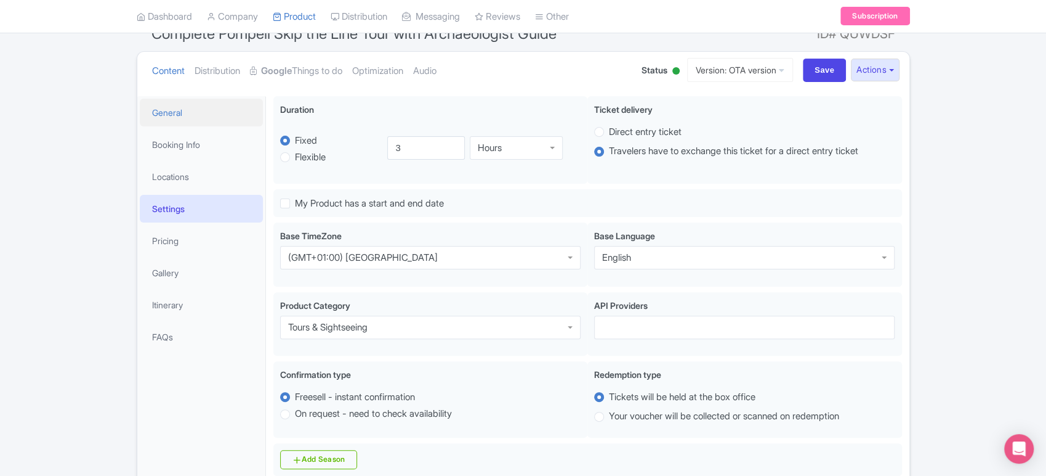
scroll to position [118, 0]
click at [168, 145] on link "Booking Info" at bounding box center [201, 145] width 123 height 28
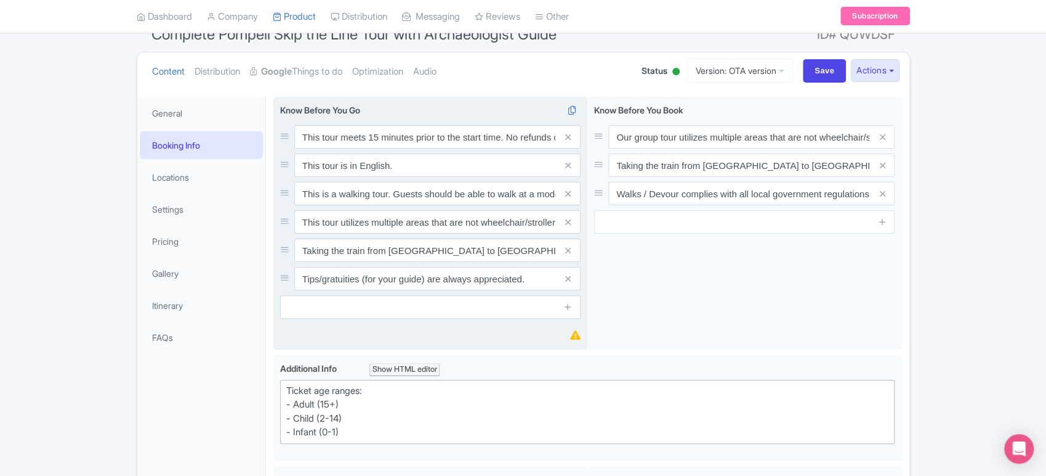
scroll to position [140, 0]
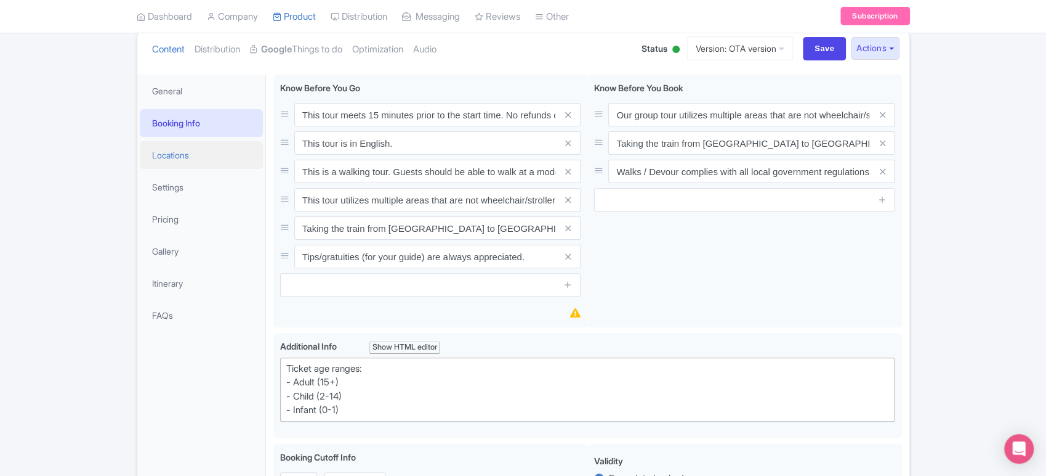
click at [209, 148] on link "Locations" at bounding box center [201, 155] width 123 height 28
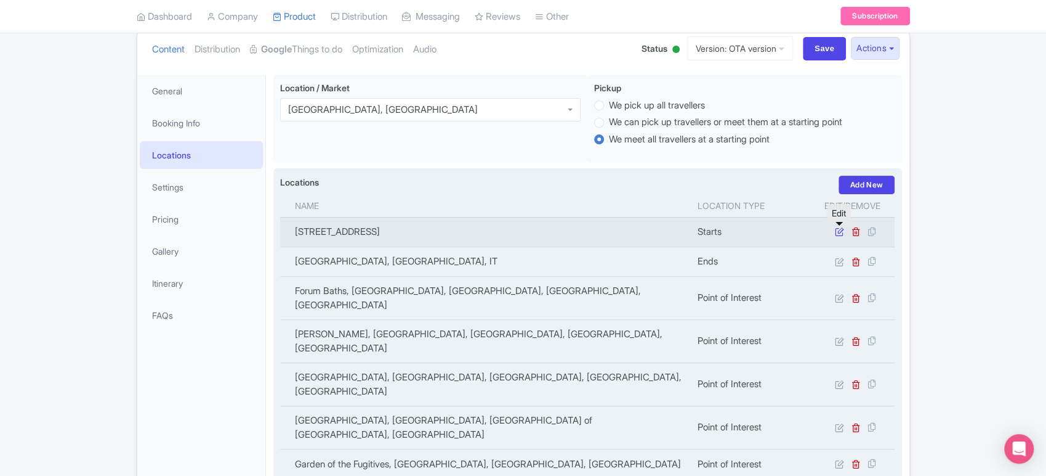
click at [841, 231] on icon at bounding box center [839, 231] width 9 height 9
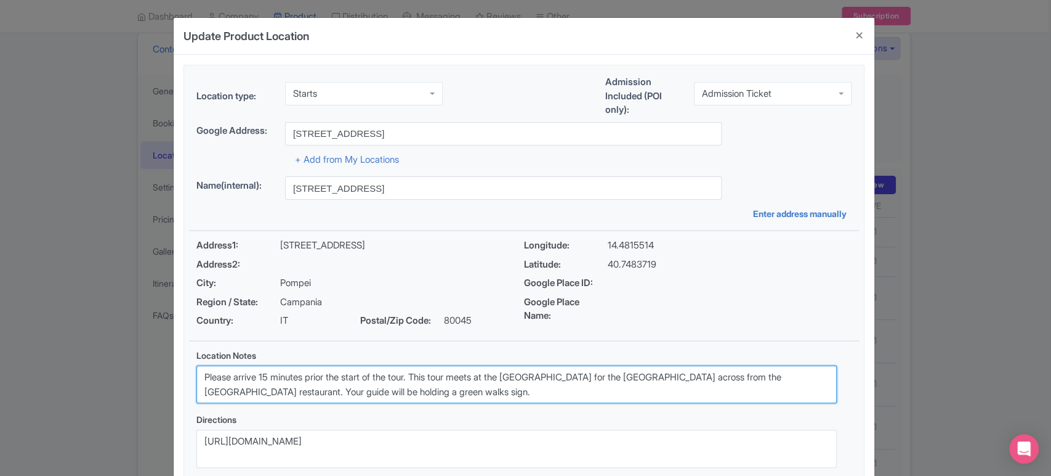
drag, startPoint x: 519, startPoint y: 378, endPoint x: 312, endPoint y: 395, distance: 207.6
click at [312, 395] on textarea "Please arrive 15 minutes prior the start of the tour. This tour meets at the En…" at bounding box center [516, 384] width 641 height 38
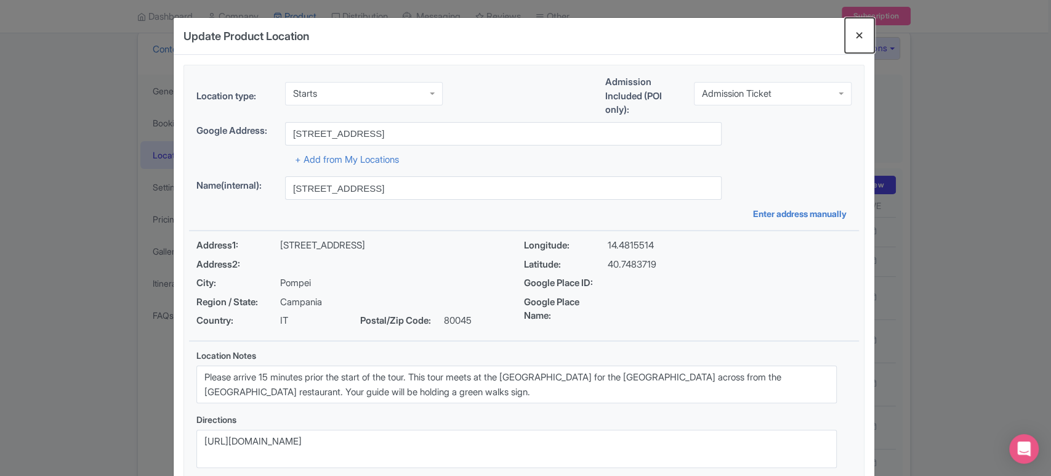
click at [856, 39] on button "Close" at bounding box center [860, 35] width 30 height 35
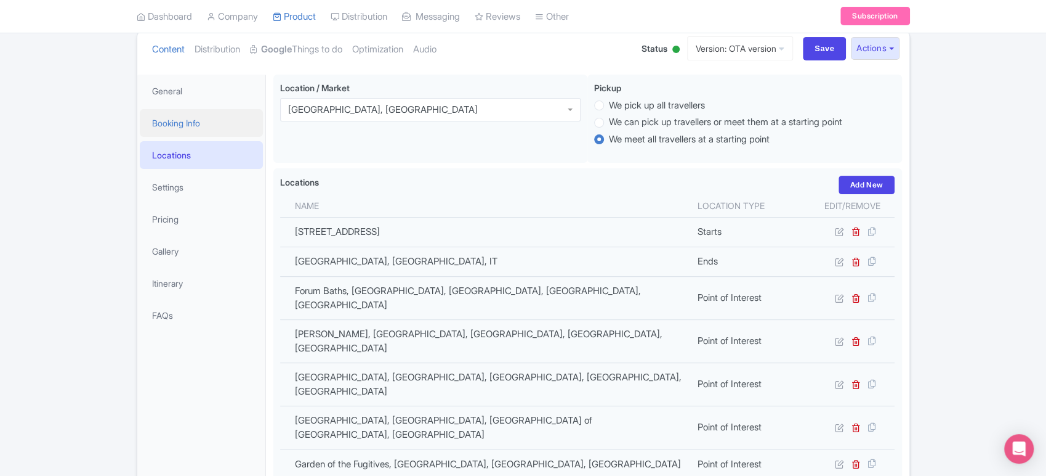
click at [208, 117] on link "Booking Info" at bounding box center [201, 123] width 123 height 28
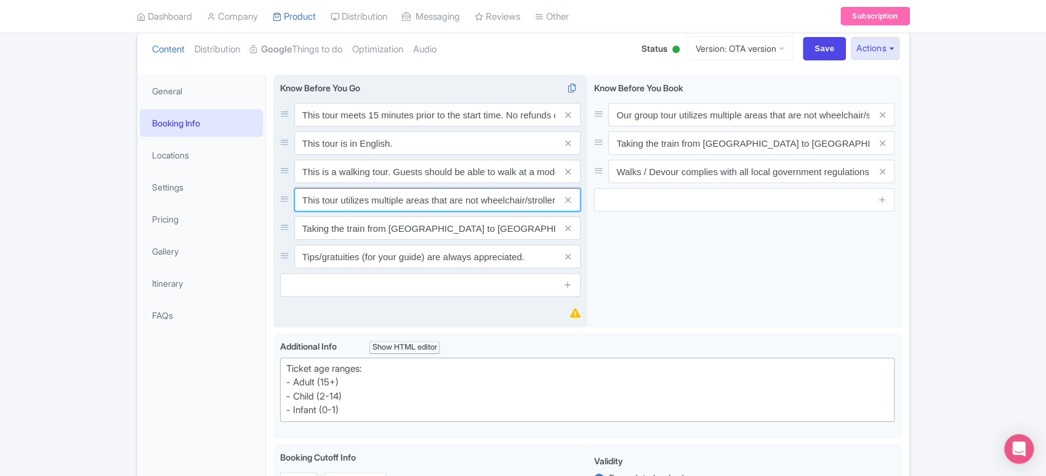
click at [456, 204] on input "This tour utilizes multiple areas that are not wheelchair/stroller accessible. …" at bounding box center [437, 199] width 286 height 23
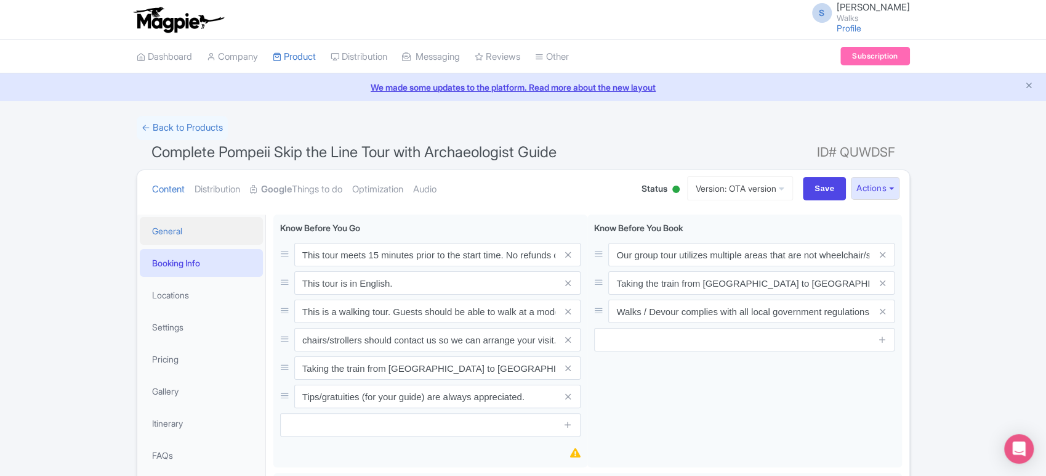
scroll to position [0, 0]
click at [165, 232] on link "General" at bounding box center [201, 231] width 123 height 28
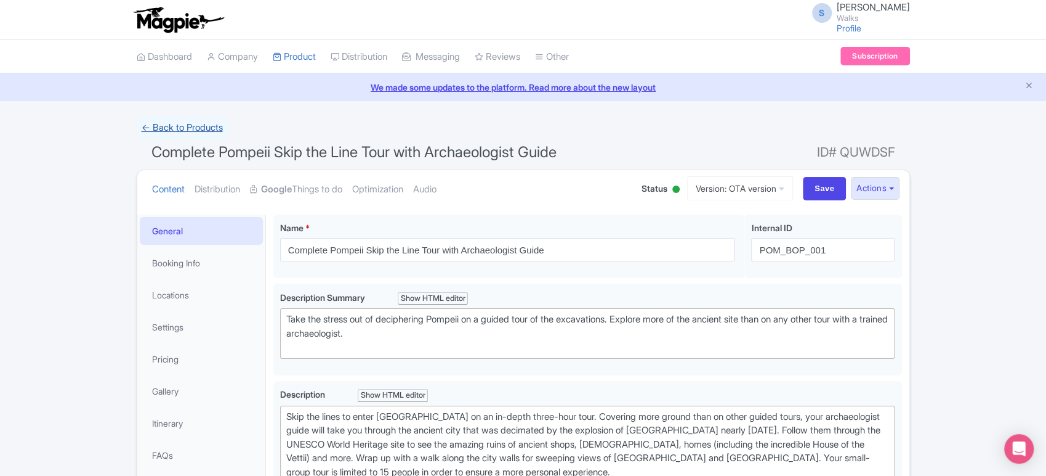
click at [197, 126] on link "← Back to Products" at bounding box center [182, 128] width 91 height 24
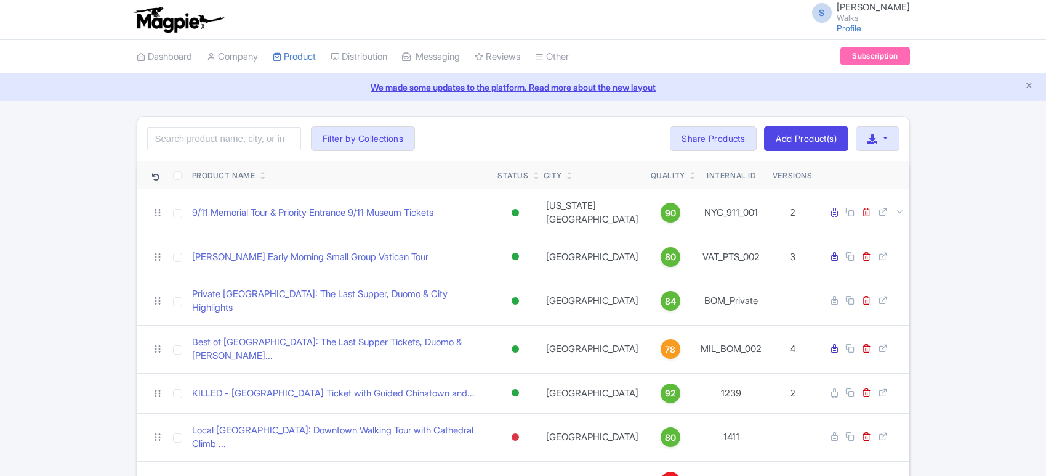
click at [221, 142] on input "search" at bounding box center [224, 138] width 154 height 23
type input "pompeii"
click button "Search" at bounding box center [0, 0] width 0 height 0
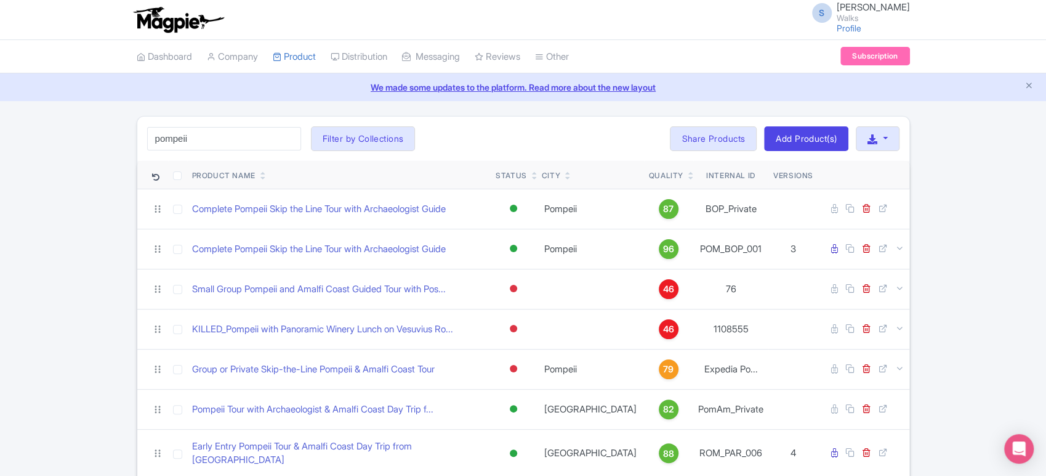
click at [461, 171] on div "Product Name" at bounding box center [339, 175] width 294 height 11
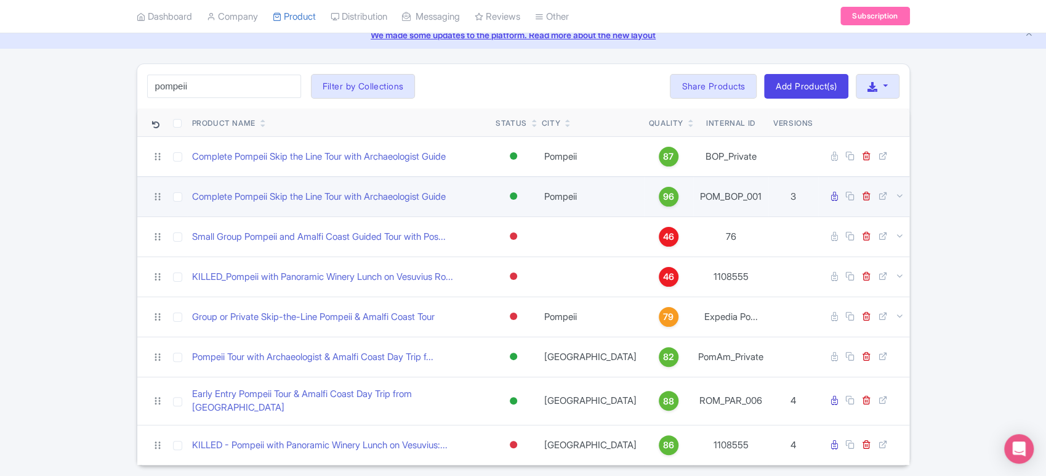
scroll to position [2, 0]
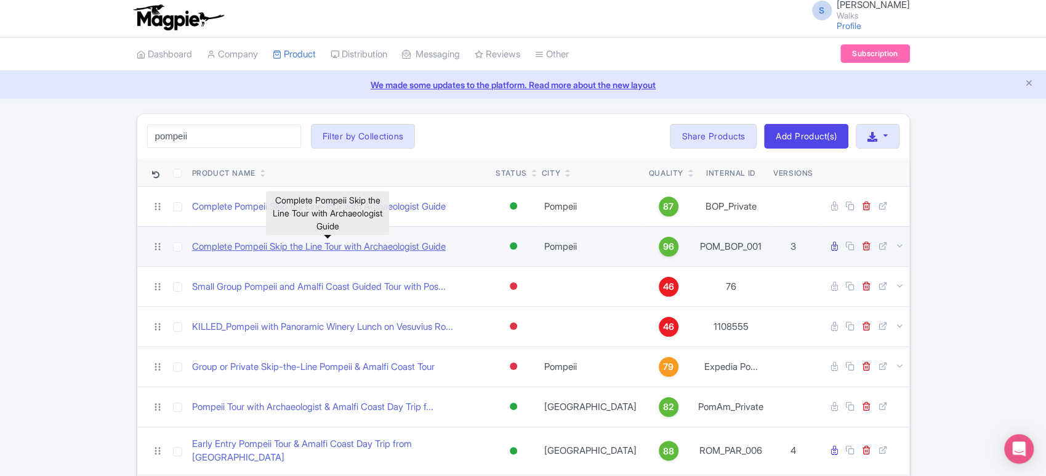
click at [374, 241] on link "Complete Pompeii Skip the Line Tour with Archaeologist Guide" at bounding box center [319, 247] width 254 height 14
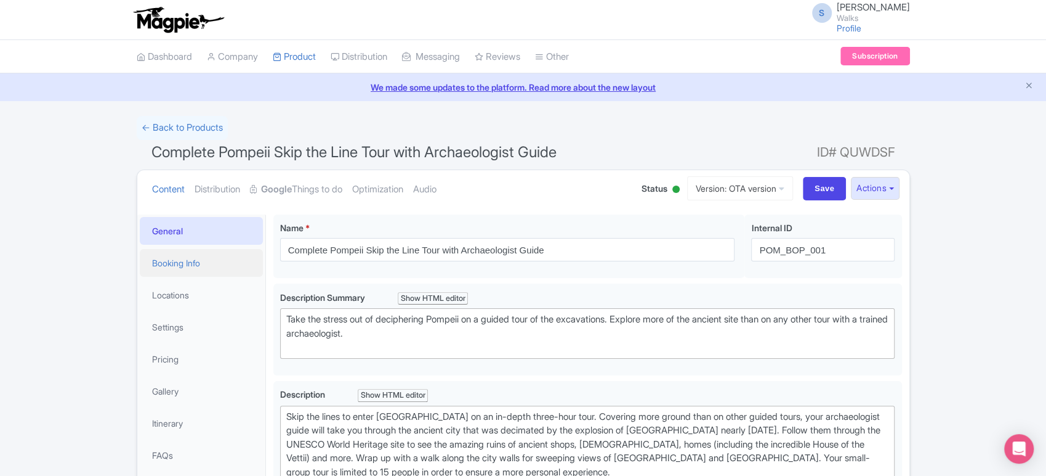
click at [228, 253] on link "Booking Info" at bounding box center [201, 263] width 123 height 28
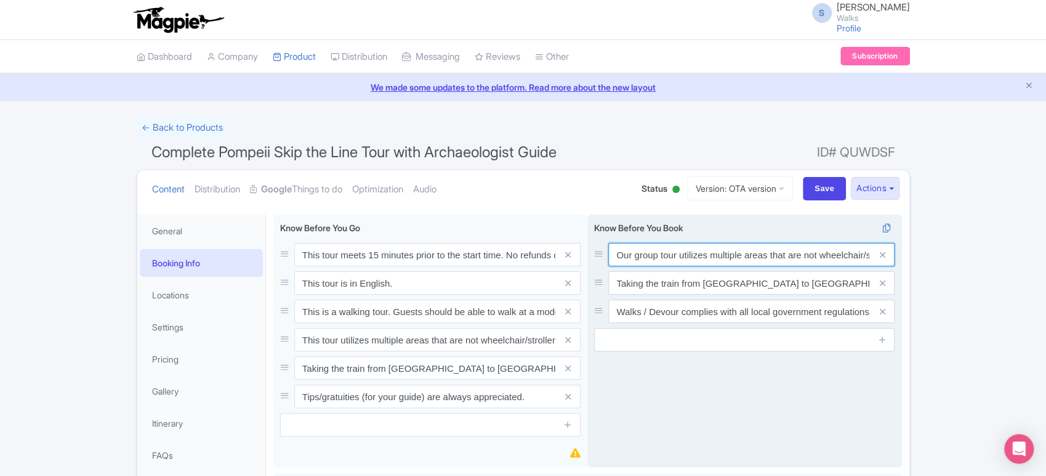
click at [673, 258] on input "Our group tour utilizes multiple areas that are not wheelchair/stroller accessi…" at bounding box center [752, 254] width 286 height 23
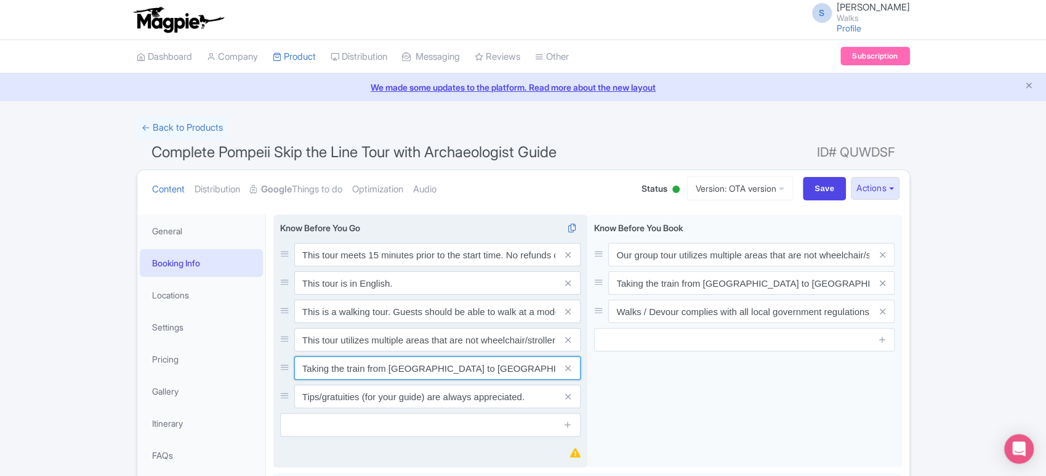
click at [448, 363] on input "Taking the train from Rome to Pompeii is fairly easy. Departure station: "Roma …" at bounding box center [437, 367] width 286 height 23
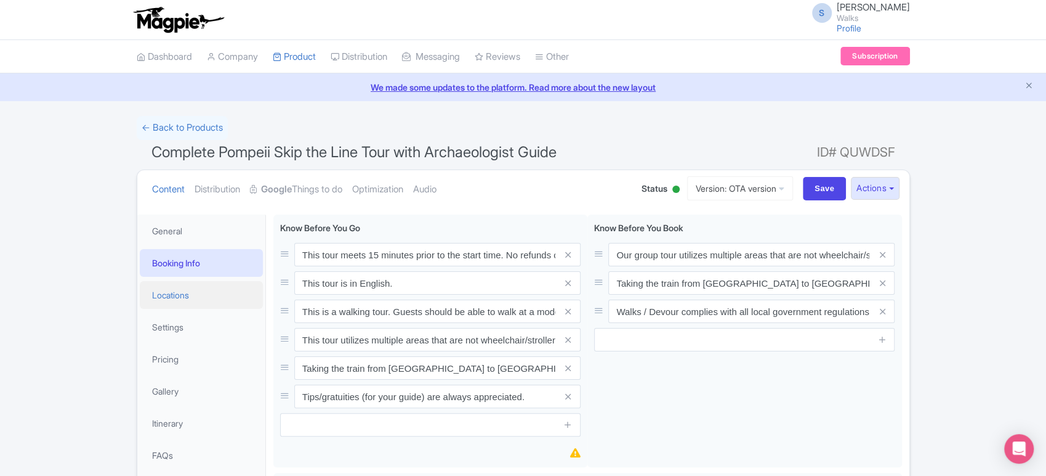
click at [176, 286] on link "Locations" at bounding box center [201, 295] width 123 height 28
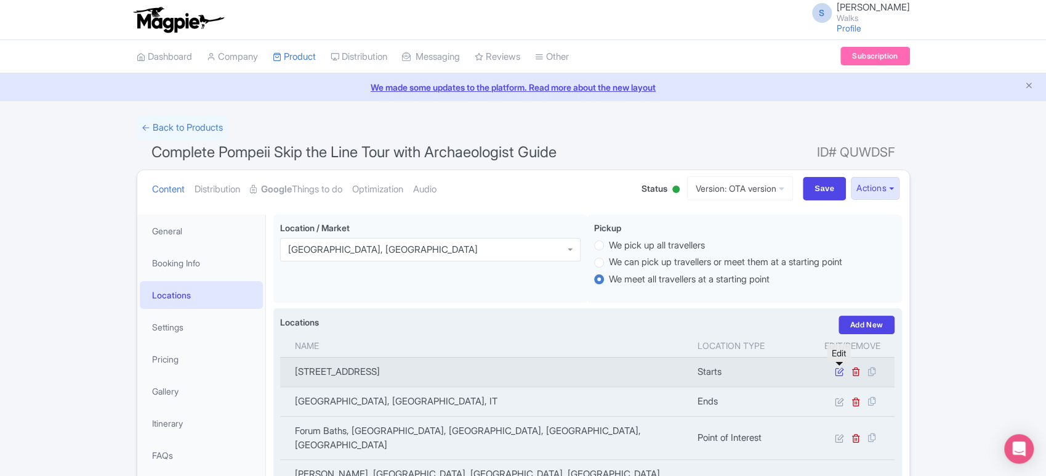
click at [838, 368] on icon at bounding box center [839, 370] width 9 height 9
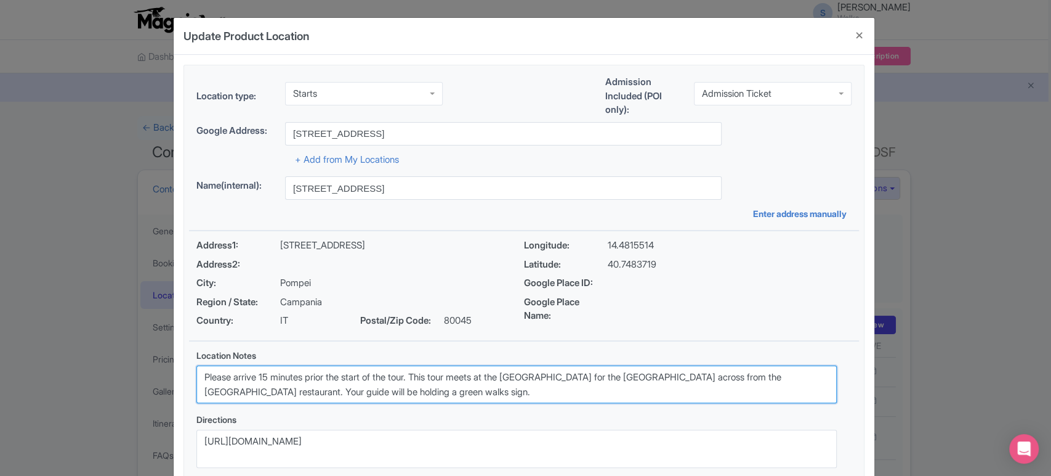
drag, startPoint x: 518, startPoint y: 376, endPoint x: 314, endPoint y: 395, distance: 204.8
click at [314, 395] on textarea "Please arrive 15 minutes prior the start of the tour. This tour meets at the En…" at bounding box center [516, 384] width 641 height 38
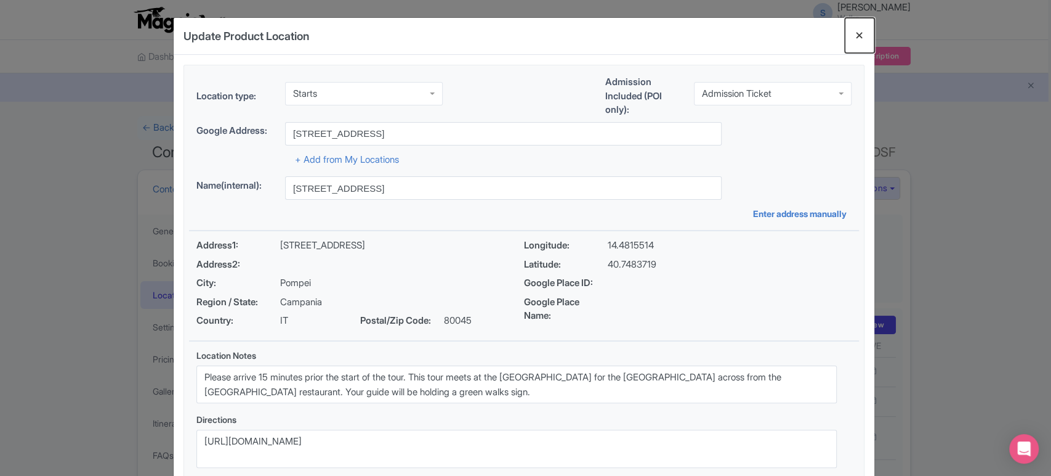
click at [855, 38] on button "Close" at bounding box center [860, 35] width 30 height 35
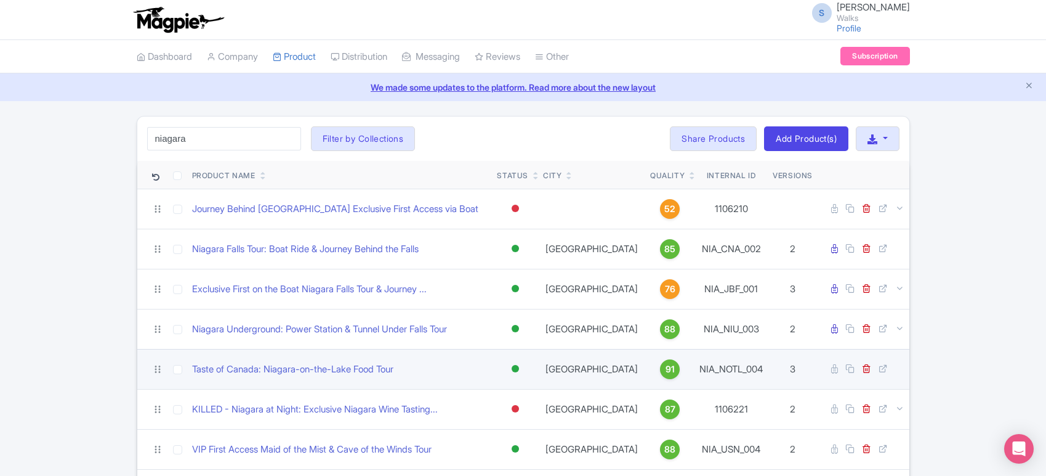
scroll to position [46, 0]
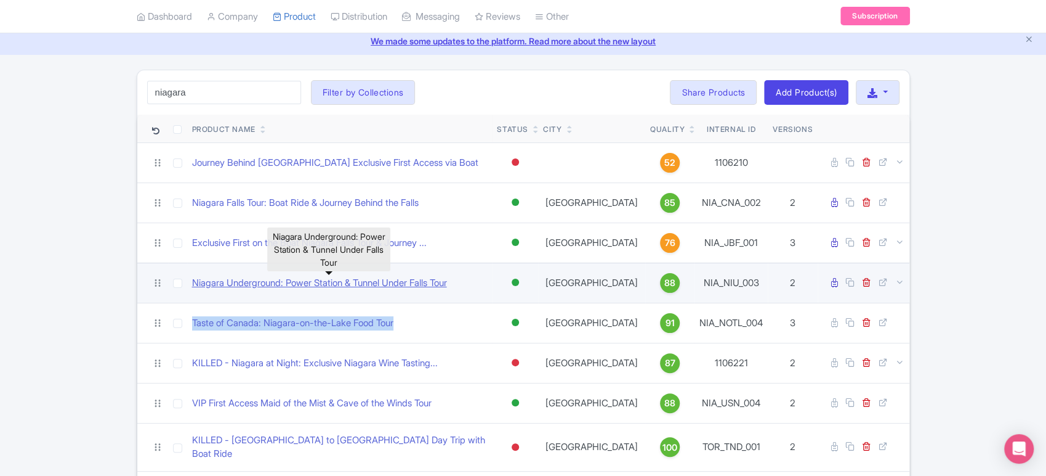
click at [256, 281] on link "Niagara Underground: Power Station & Tunnel Under Falls Tour" at bounding box center [319, 283] width 255 height 14
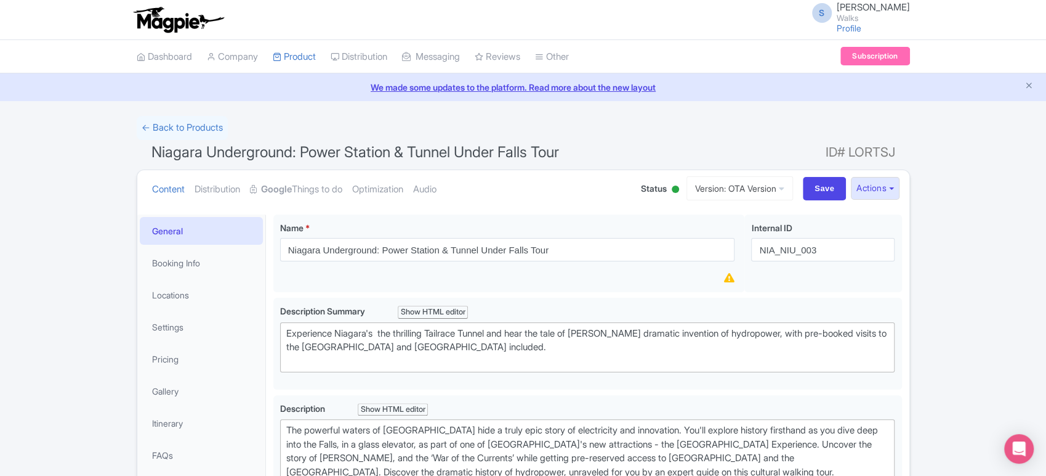
click at [216, 262] on link "Booking Info" at bounding box center [201, 263] width 123 height 28
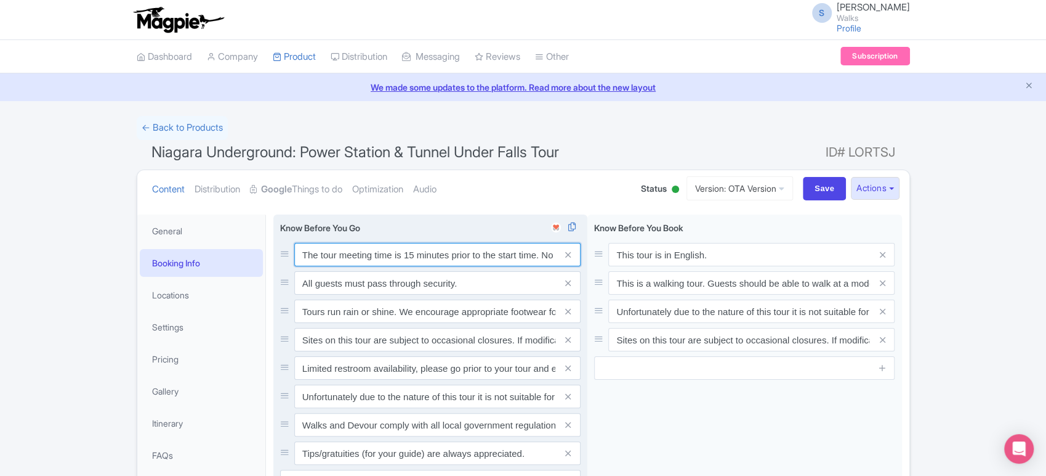
click at [379, 250] on input "The tour meeting time is 15 minutes prior to the start time. No refunds can be …" at bounding box center [437, 254] width 286 height 23
